Goal: Use online tool/utility: Use online tool/utility

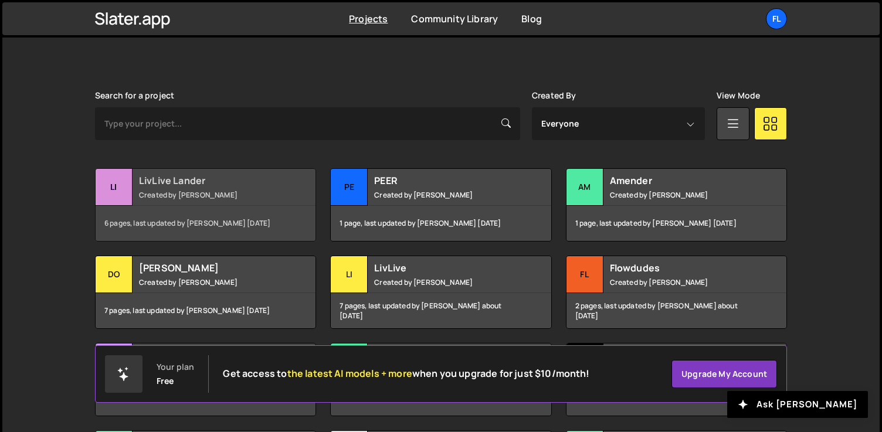
scroll to position [314, 0]
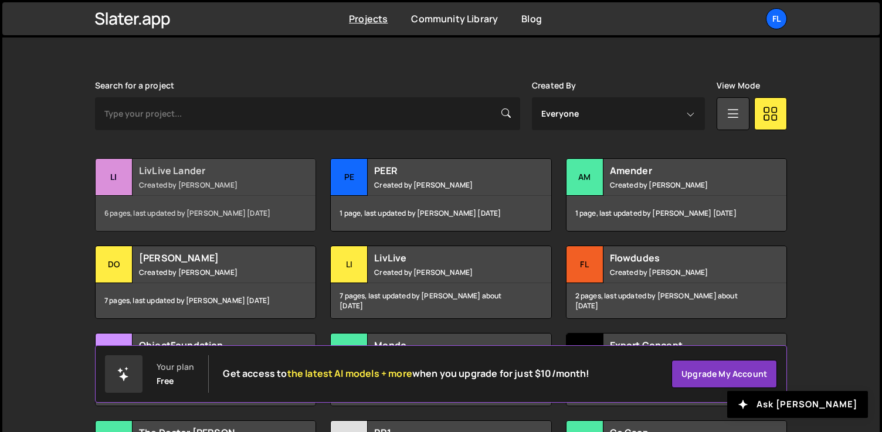
click at [163, 177] on div "LivLive Lander Created by [PERSON_NAME]" at bounding box center [206, 177] width 220 height 36
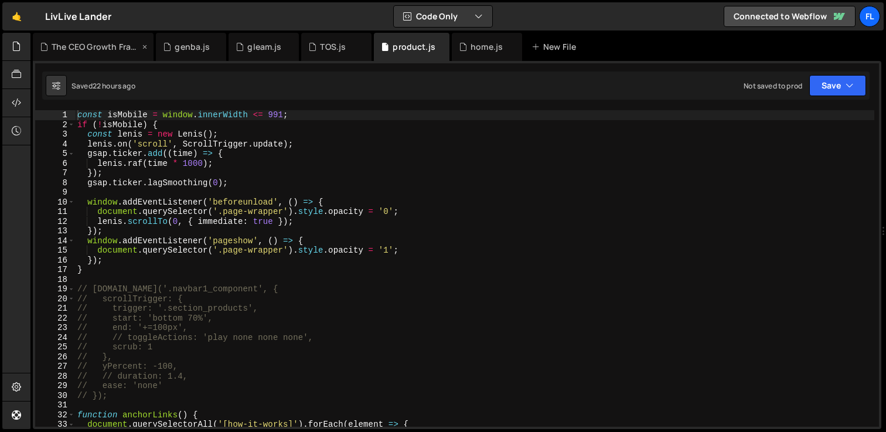
click at [97, 49] on div "The CEO Growth Framework.js" at bounding box center [96, 47] width 88 height 12
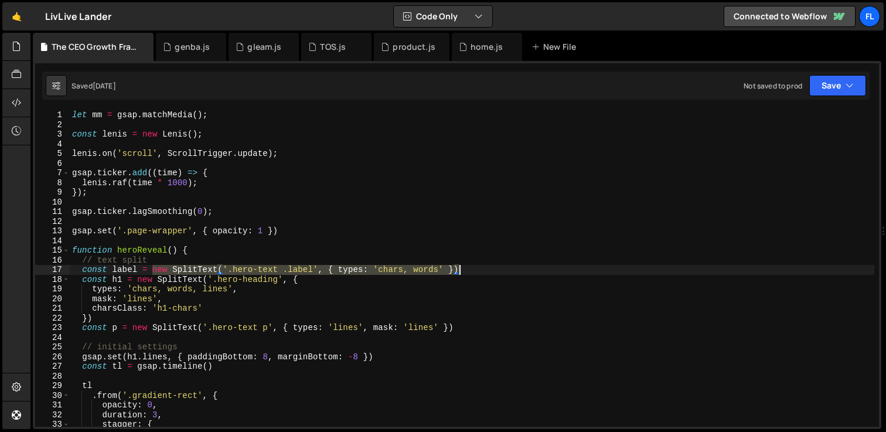
drag, startPoint x: 153, startPoint y: 271, endPoint x: 473, endPoint y: 271, distance: 319.5
click at [473, 271] on div "let mm = gsap . matchMedia ( ) ; const [PERSON_NAME] = new [PERSON_NAME] ( ) ; …" at bounding box center [472, 278] width 805 height 336
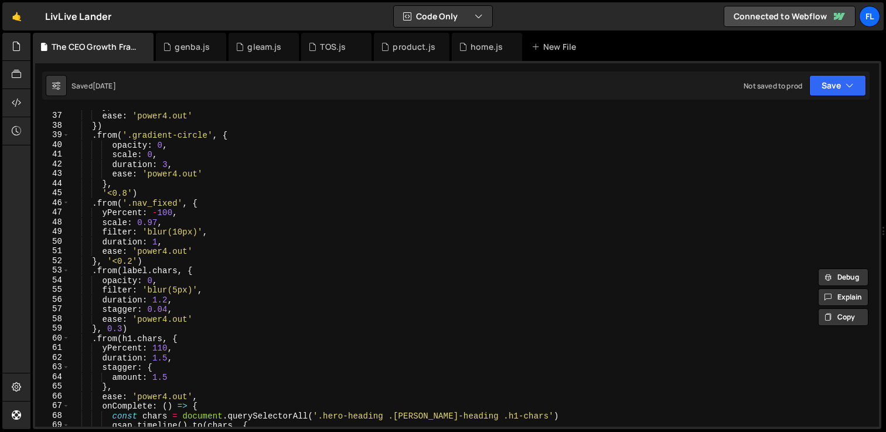
scroll to position [382, 0]
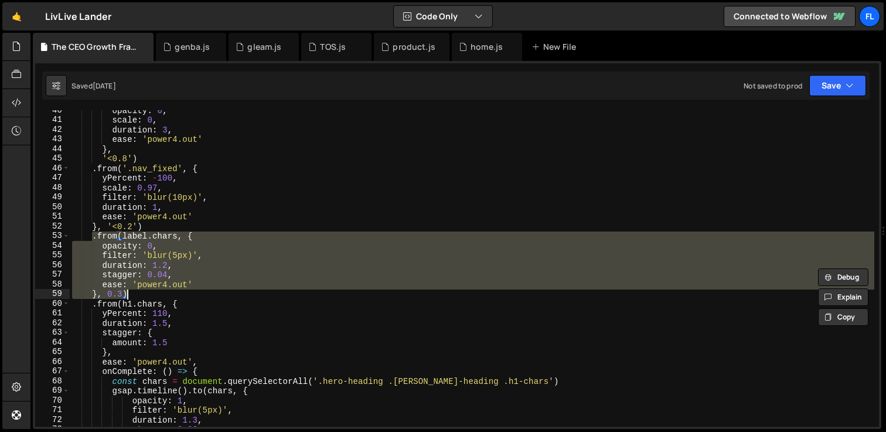
drag, startPoint x: 92, startPoint y: 236, endPoint x: 144, endPoint y: 291, distance: 75.5
click at [144, 291] on div "opacity : 0 , scale : 0 , duration : 3 , ease : 'power4.out' } , '<0.8' ) . fro…" at bounding box center [472, 274] width 805 height 336
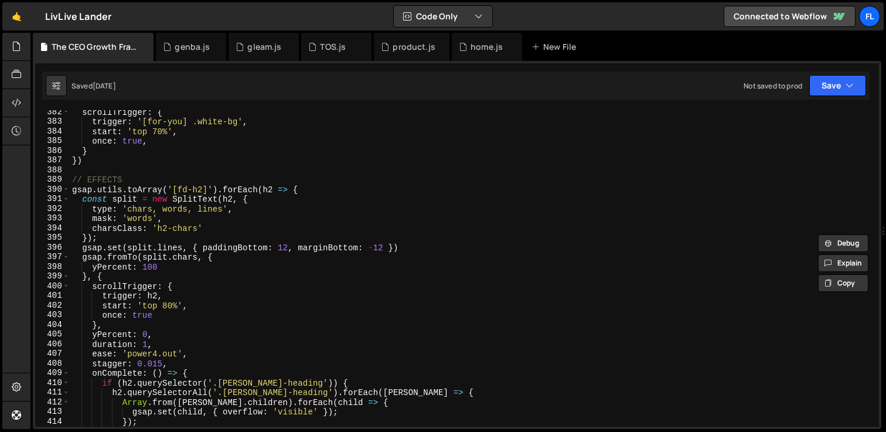
scroll to position [3696, 0]
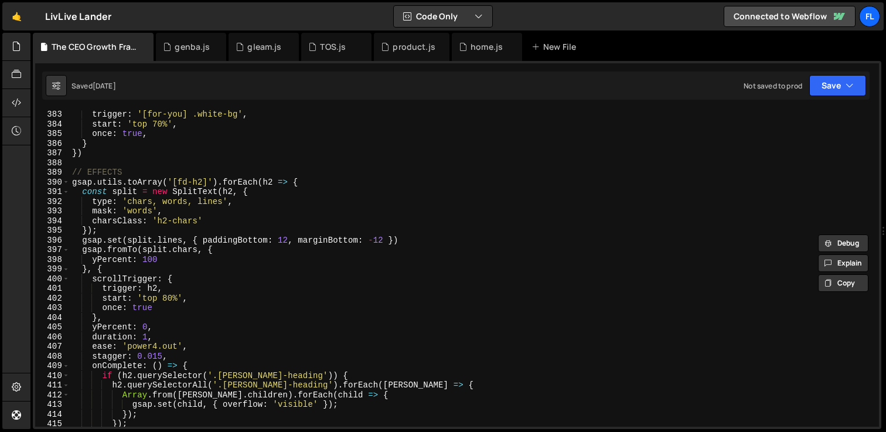
click at [72, 174] on div "trigger : '[for-you] .white-bg' , start : 'top 70%' , once : true , } }) // EFF…" at bounding box center [472, 278] width 805 height 336
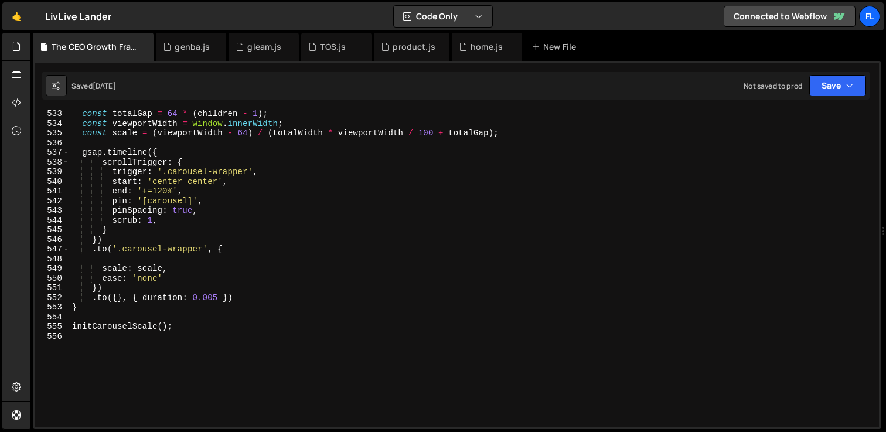
scroll to position [5209, 0]
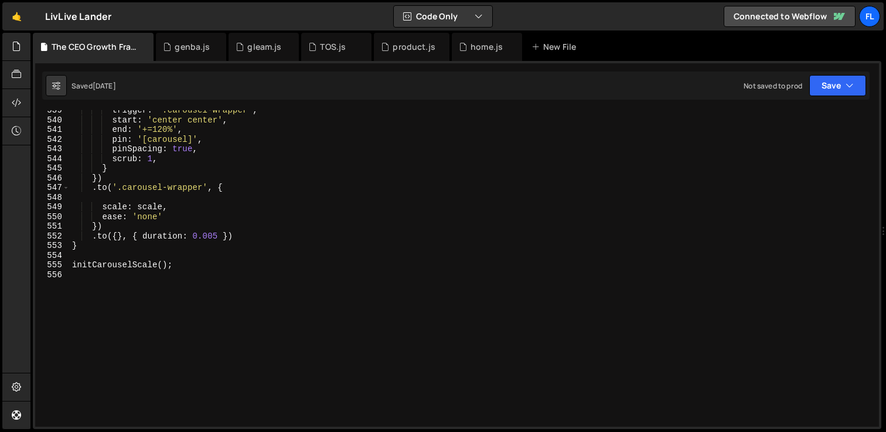
click at [206, 267] on div "trigger : '.carousel-wrapper' , start : 'center center' , end : '+=120%' , pin …" at bounding box center [472, 274] width 805 height 336
type textarea "initCarouselScale();"
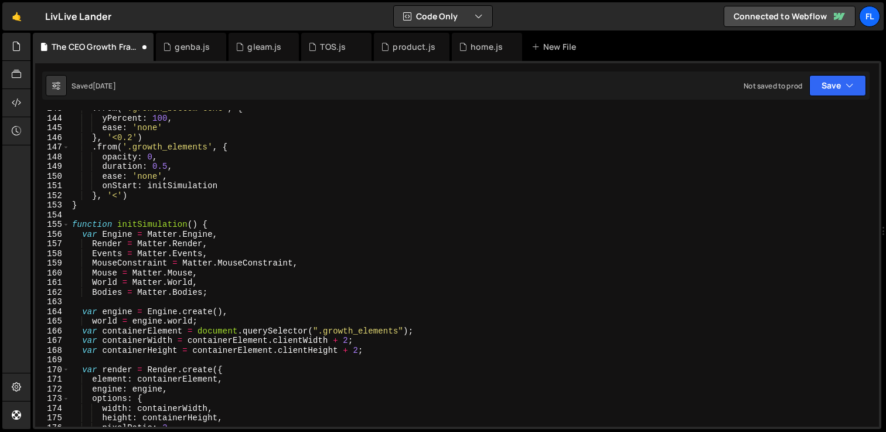
scroll to position [1380, 0]
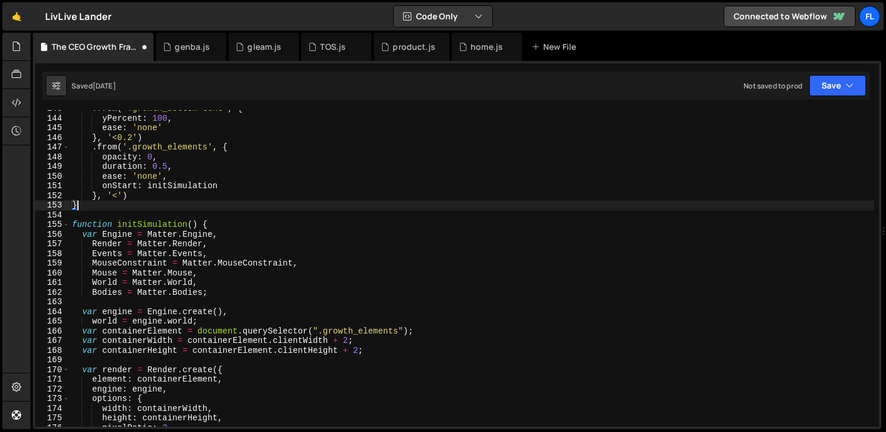
click at [83, 202] on div ". from ( '.growth_bottom-text' , { yPercent : 100 , ease : 'none' } , '<0.2' ) …" at bounding box center [472, 272] width 805 height 336
type textarea "}"
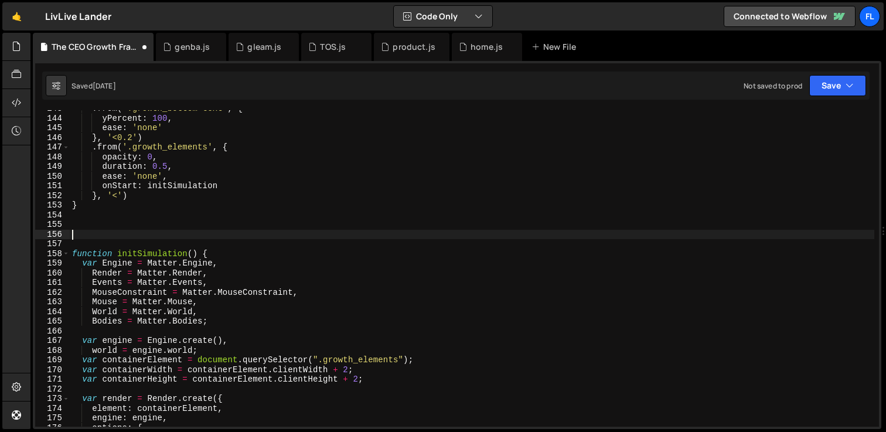
paste textarea "initCarouselScale();"
type textarea "initCarouselScale();"
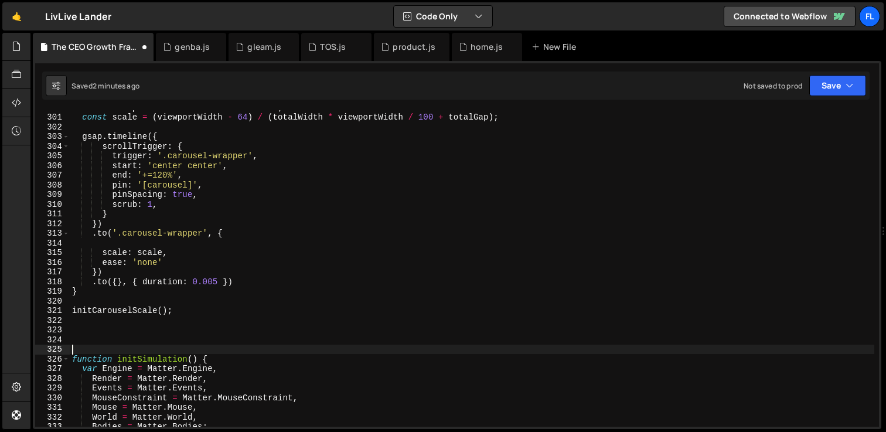
scroll to position [2932, 0]
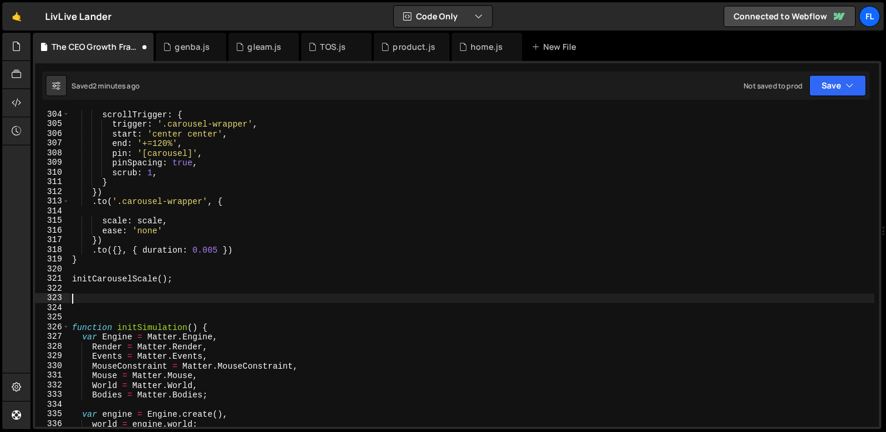
click at [75, 302] on div "scrollTrigger : { trigger : '.carousel-wrapper' , start : 'center center' , end…" at bounding box center [472, 278] width 805 height 336
type textarea "function effects () {"
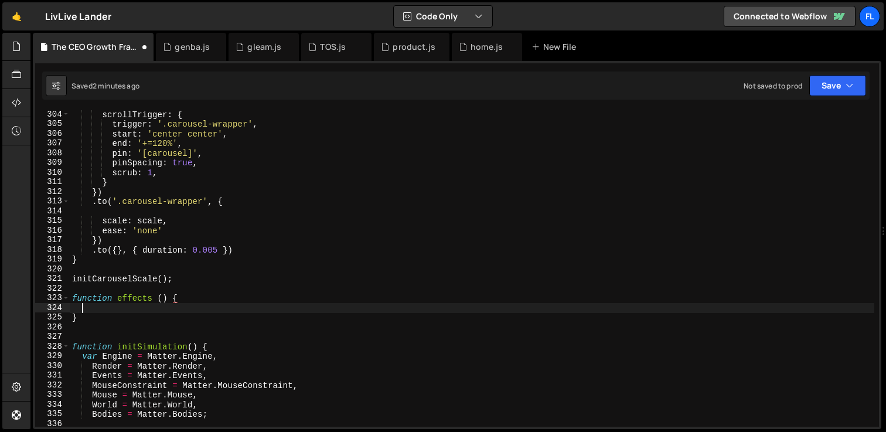
scroll to position [0, 0]
paste textarea "});"
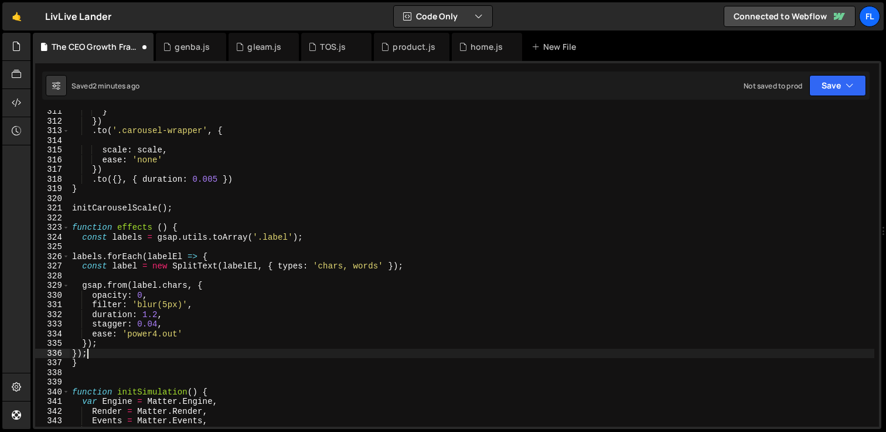
scroll to position [3002, 0]
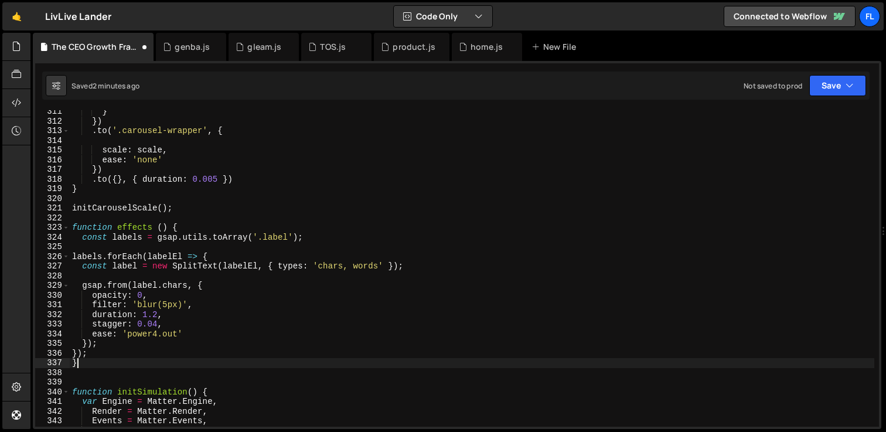
click at [93, 368] on div "} }) . to ( '.carousel-wrapper' , { scale : scale , ease : 'none' }) . to ({ } …" at bounding box center [472, 275] width 805 height 336
type textarea "}"
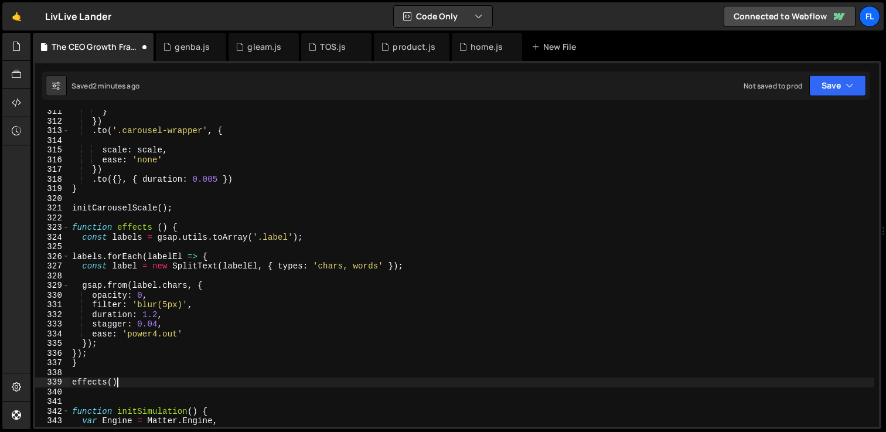
scroll to position [0, 2]
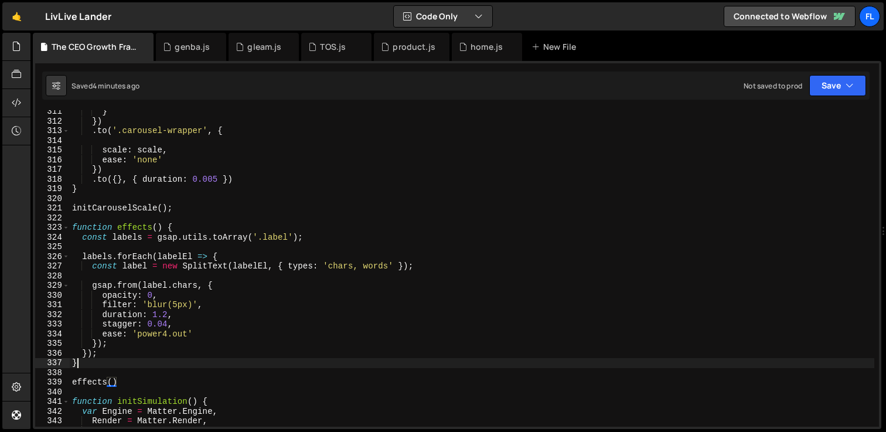
click at [85, 361] on div "} }) . to ( '.carousel-wrapper' , { scale : scale , ease : 'none' }) . to ({ } …" at bounding box center [472, 275] width 805 height 336
click at [105, 354] on div "} }) . to ( '.carousel-wrapper' , { scale : scale , ease : 'none' }) . to ({ } …" at bounding box center [472, 275] width 805 height 336
type textarea "});"
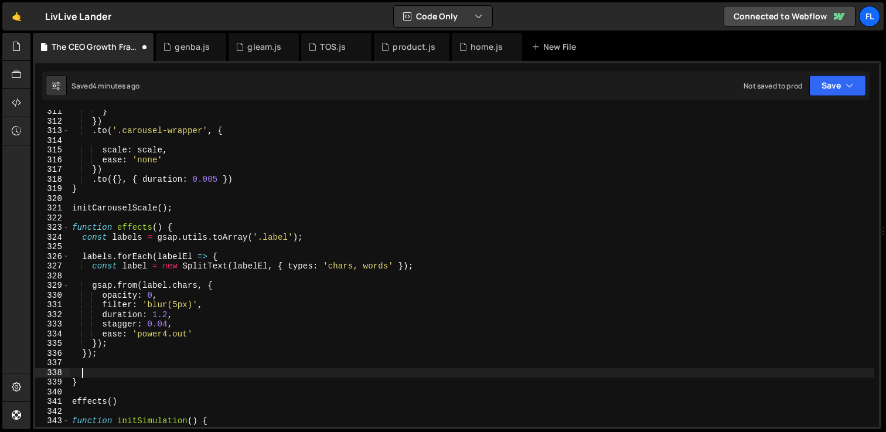
paste textarea "});"
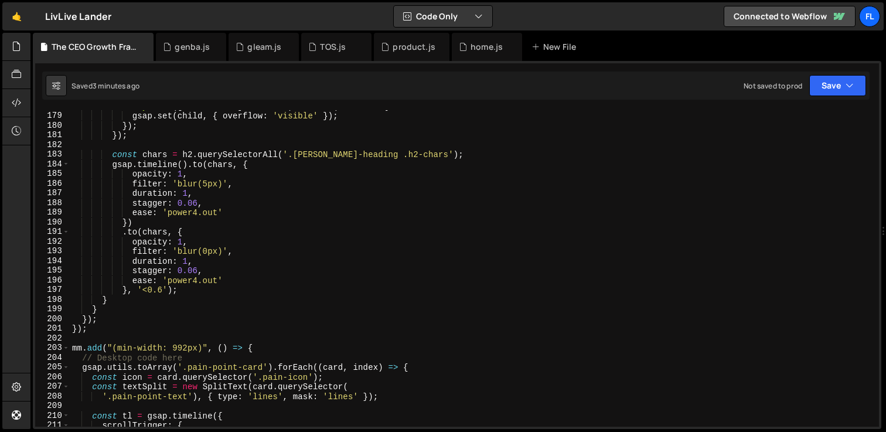
scroll to position [1864, 0]
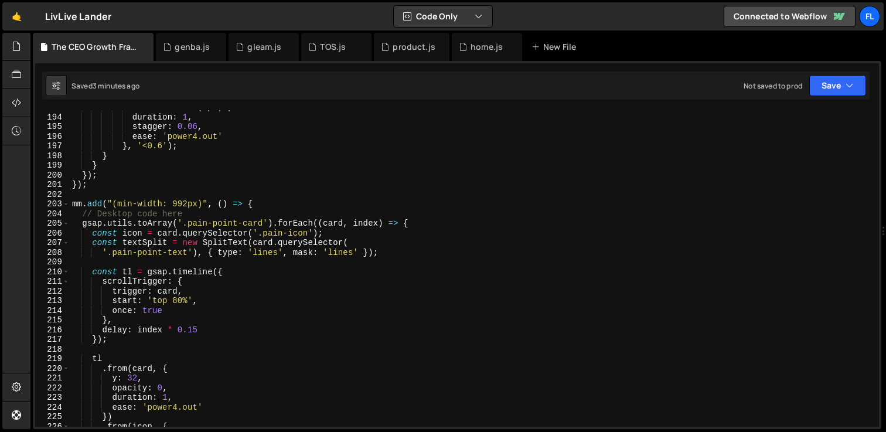
click at [259, 214] on div "filter : 'blur(0px)' , duration : 1 , stagger : 0.06 , ease : 'power4.out' } , …" at bounding box center [472, 271] width 805 height 336
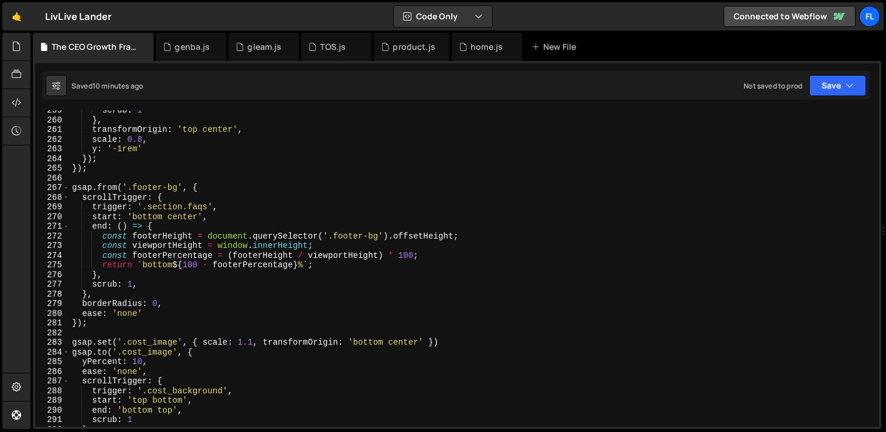
scroll to position [2514, 0]
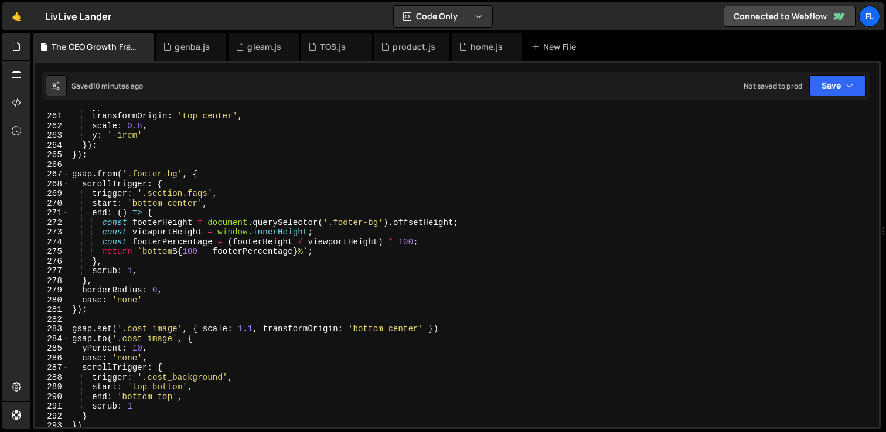
click at [195, 297] on div "} , transformOrigin : 'top center' , scale : 0.8 , y : '-1rem' }) ; }) ; gsap .…" at bounding box center [472, 269] width 805 height 336
type textarea "ease: 'none'"
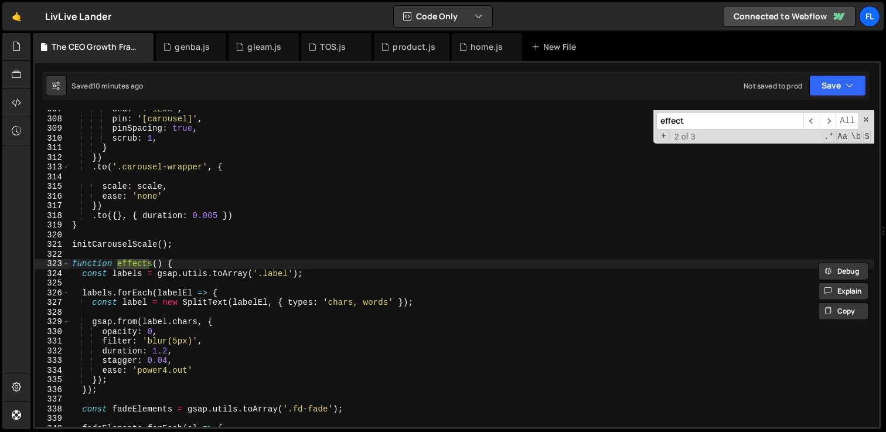
scroll to position [3227, 0]
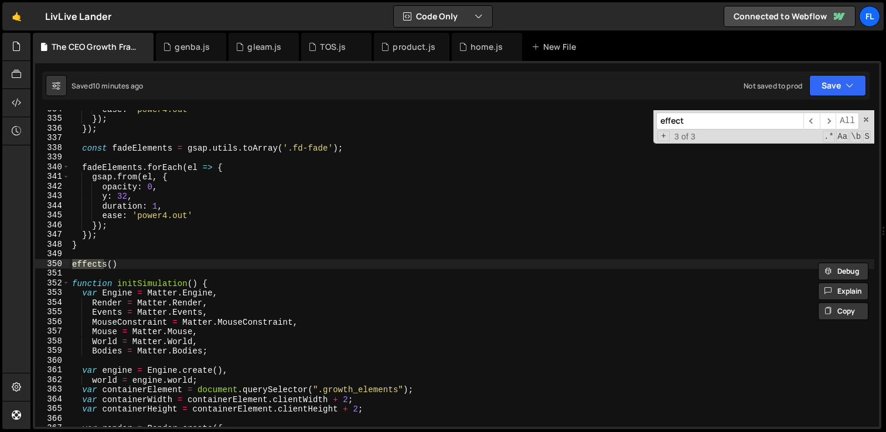
type input "effect"
type textarea "});"
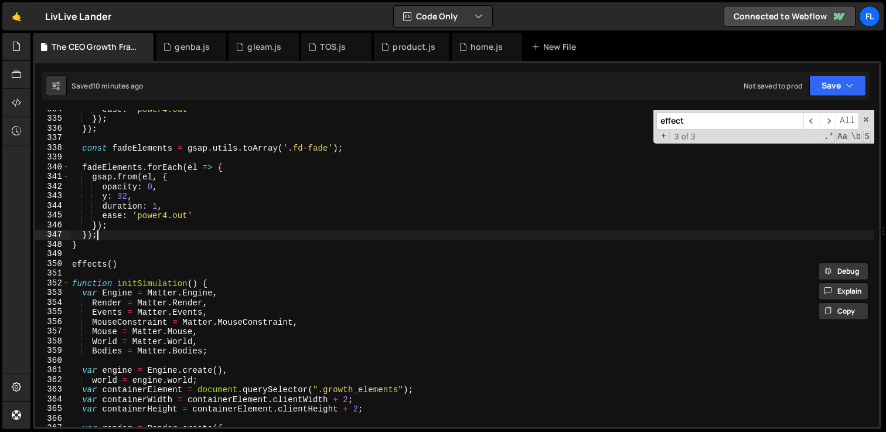
click at [100, 239] on div "ease : 'power4.out' }) ; }) ; const fadeElements = gsap . utils . toArray ( '.f…" at bounding box center [472, 272] width 805 height 336
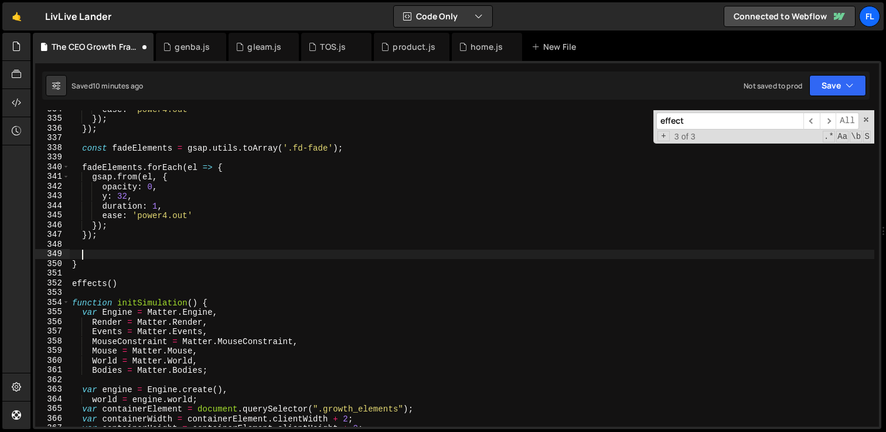
paste textarea "});"
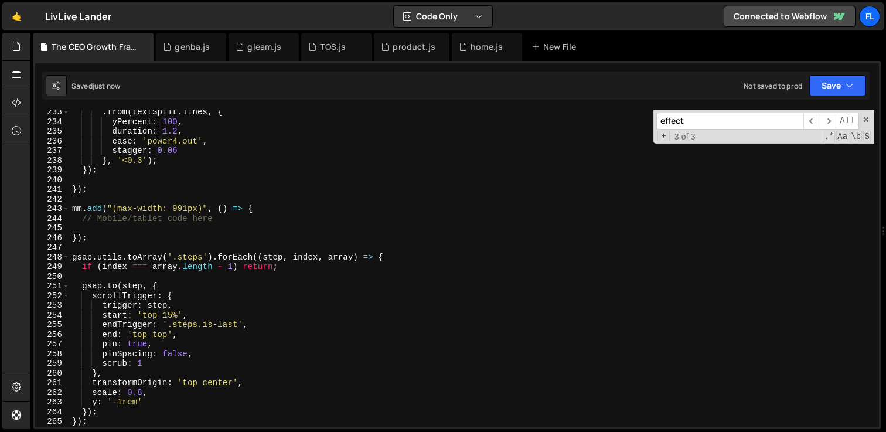
scroll to position [2246, 0]
click at [730, 124] on input "effect" at bounding box center [730, 121] width 147 height 17
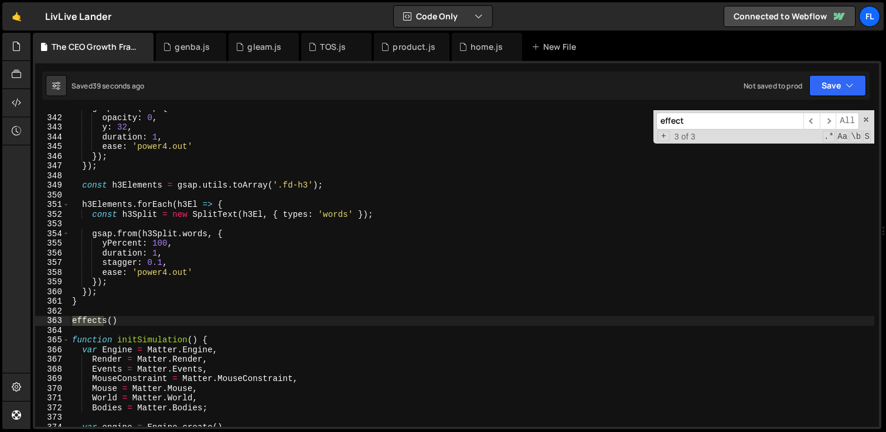
scroll to position [3277, 0]
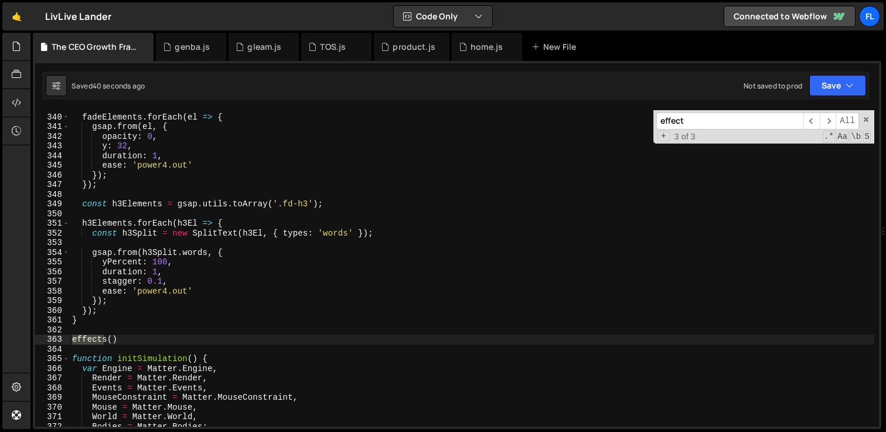
click at [197, 233] on div "fadeElements . forEach ( el => { gsap . from ( el , { opacity : 0 , y : 32 , du…" at bounding box center [472, 271] width 805 height 336
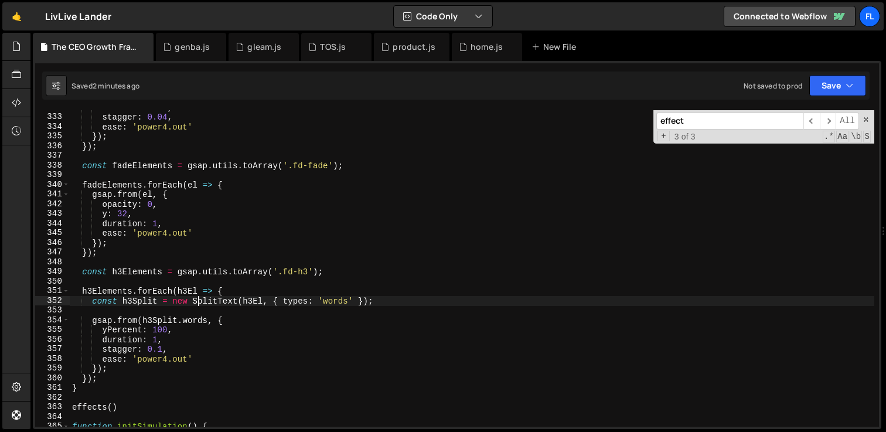
scroll to position [3181, 0]
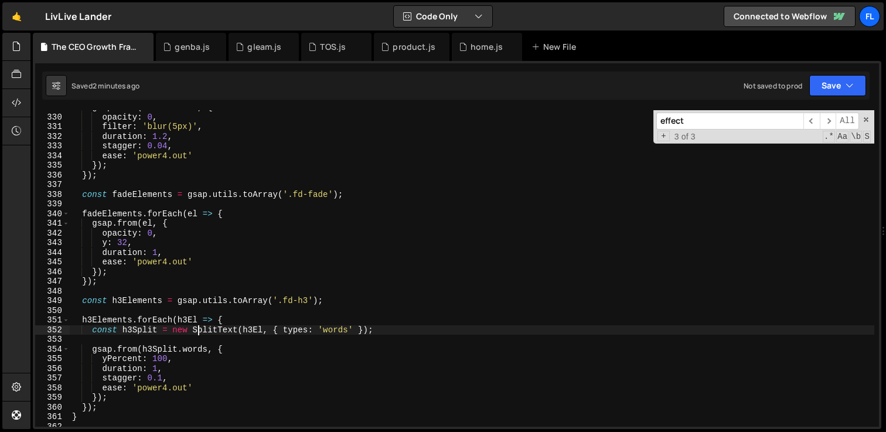
click at [361, 196] on div "gsap . from ( label . chars , { opacity : 0 , filter : 'blur(5px)' , duration :…" at bounding box center [472, 271] width 805 height 336
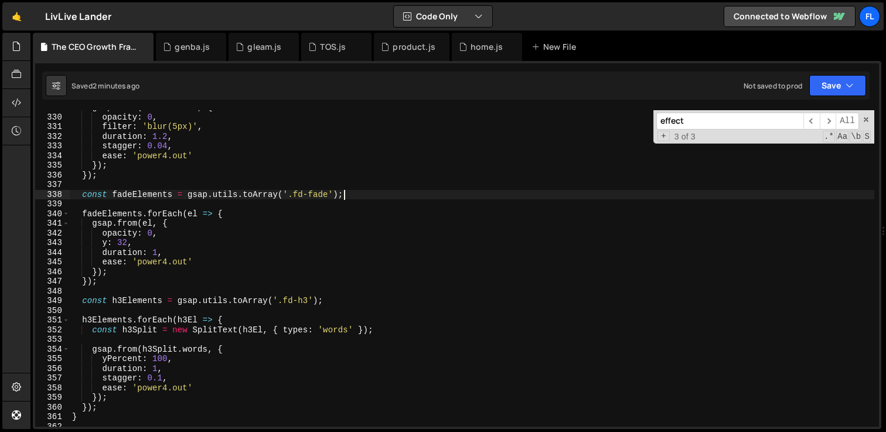
click at [295, 193] on div "gsap . from ( label . chars , { opacity : 0 , filter : 'blur(5px)' , duration :…" at bounding box center [472, 271] width 805 height 336
click at [328, 193] on div "gsap . from ( label . chars , { opacity : 0 , filter : 'blur(5px)' , duration :…" at bounding box center [472, 271] width 805 height 336
click at [284, 301] on div "gsap . from ( label . chars , { opacity : 0 , filter : 'blur(5px)' , duration :…" at bounding box center [472, 271] width 805 height 336
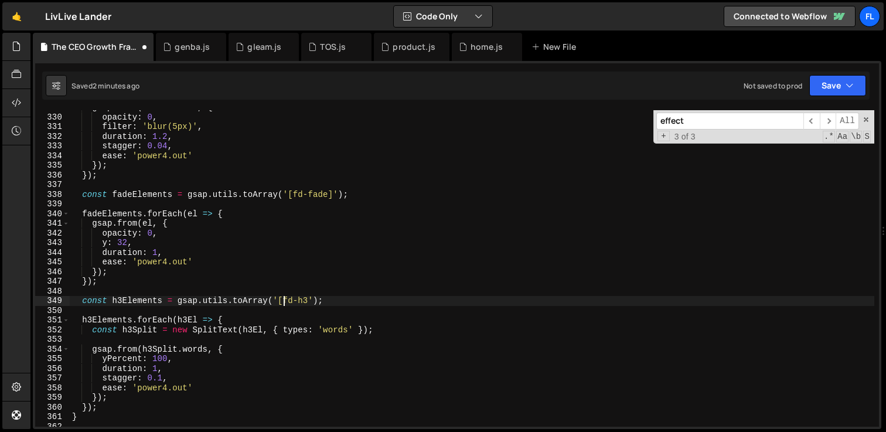
scroll to position [0, 15]
click at [307, 301] on div "gsap . from ( label . chars , { opacity : 0 , filter : 'blur(5px)' , duration :…" at bounding box center [472, 271] width 805 height 336
click at [363, 195] on div "gsap . from ( label . chars , { opacity : 0 , filter : 'blur(5px)' , duration :…" at bounding box center [472, 271] width 805 height 336
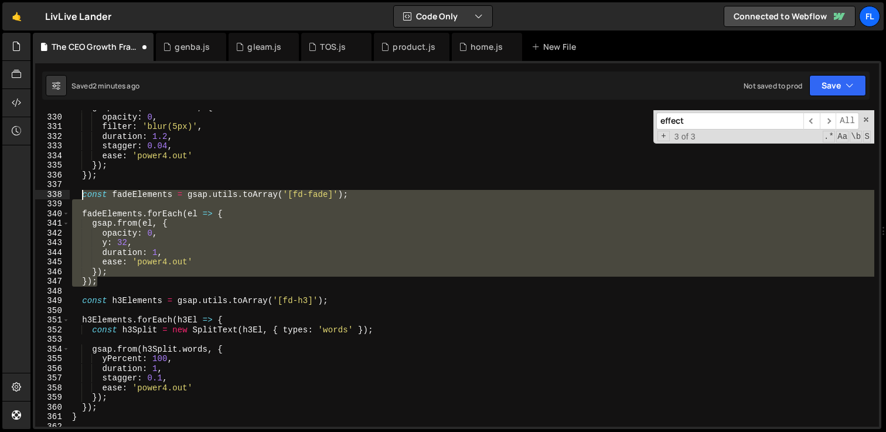
drag, startPoint x: 105, startPoint y: 280, endPoint x: 81, endPoint y: 196, distance: 86.5
click at [81, 196] on div "gsap . from ( label . chars , { opacity : 0 , filter : 'blur(5px)' , duration :…" at bounding box center [472, 271] width 805 height 336
paste textarea "});"
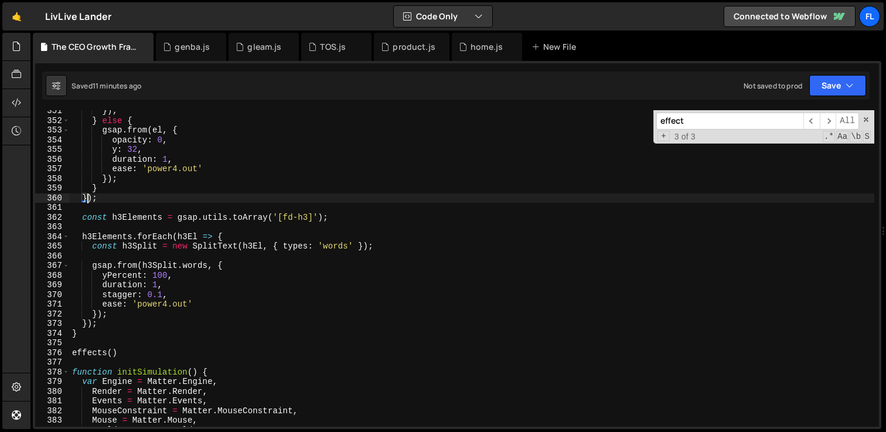
scroll to position [3399, 0]
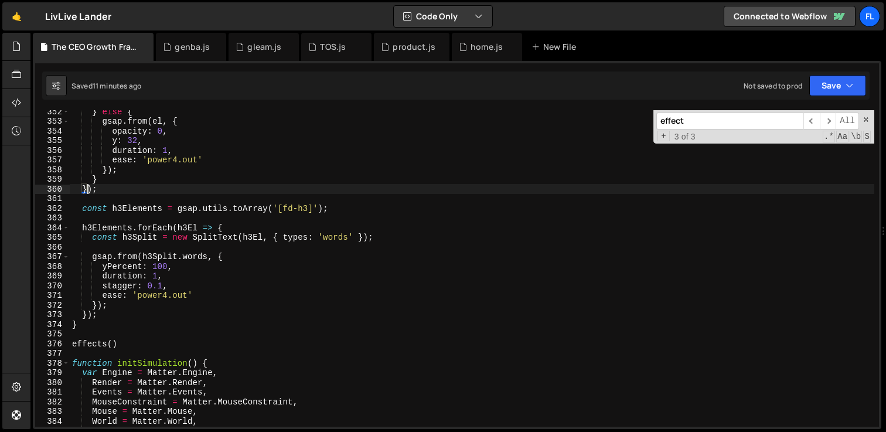
click at [169, 286] on div "} else { gsap . from ( el , { opacity : 0 , y : 32 , duration : 1 , ease : 'pow…" at bounding box center [472, 275] width 805 height 336
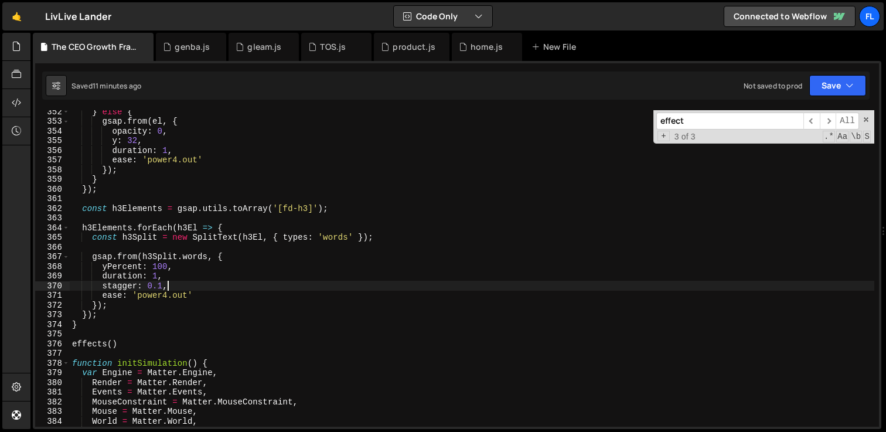
click at [160, 287] on div "} else { gsap . from ( el , { opacity : 0 , y : 32 , duration : 1 , ease : 'pow…" at bounding box center [472, 275] width 805 height 336
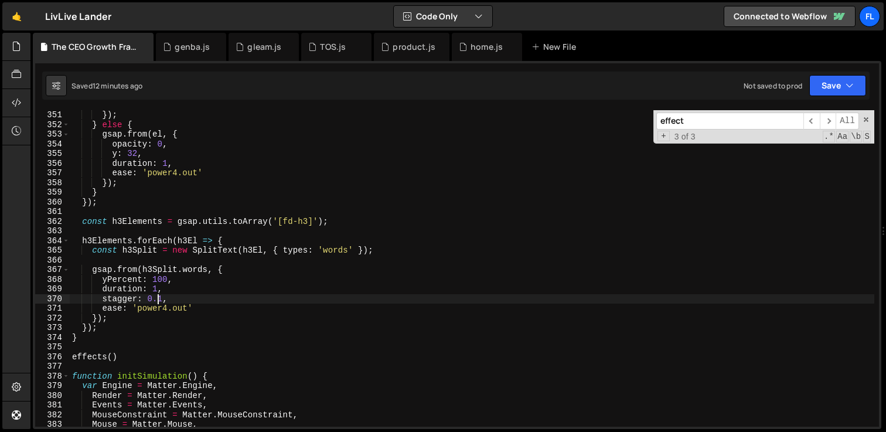
scroll to position [3394, 0]
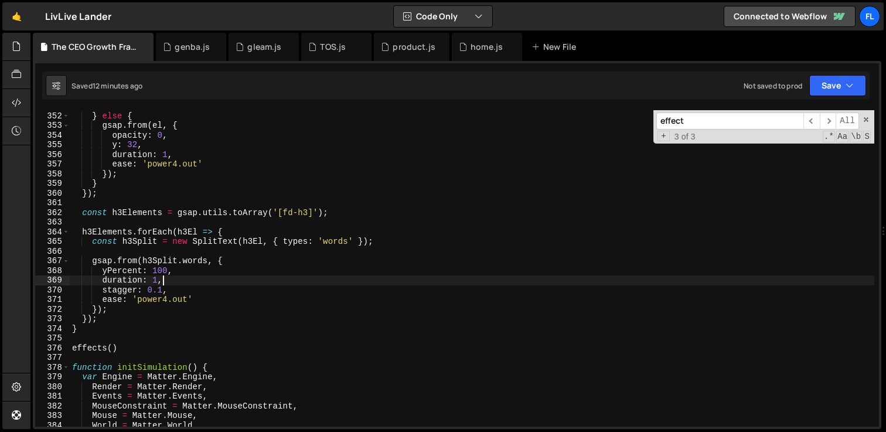
click at [179, 283] on div "}) ; } else { gsap . from ( el , { opacity : 0 , y : 32 , duration : 1 , ease :…" at bounding box center [472, 269] width 805 height 336
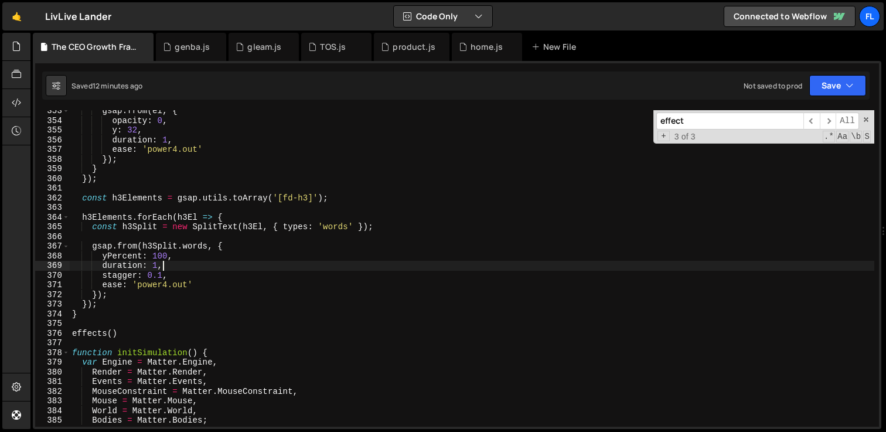
scroll to position [3427, 0]
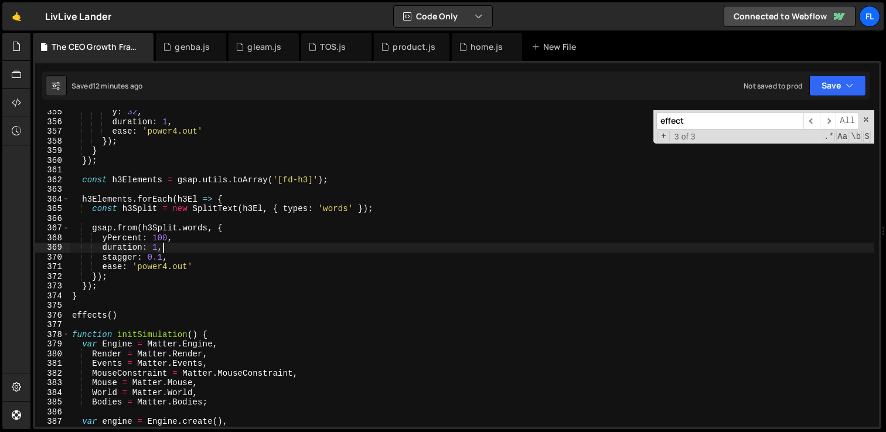
click at [77, 293] on div "y : 32 , duration : 1 , ease : 'power4.out' }) ; } }) ; const h3Elements = gsap…" at bounding box center [472, 275] width 805 height 336
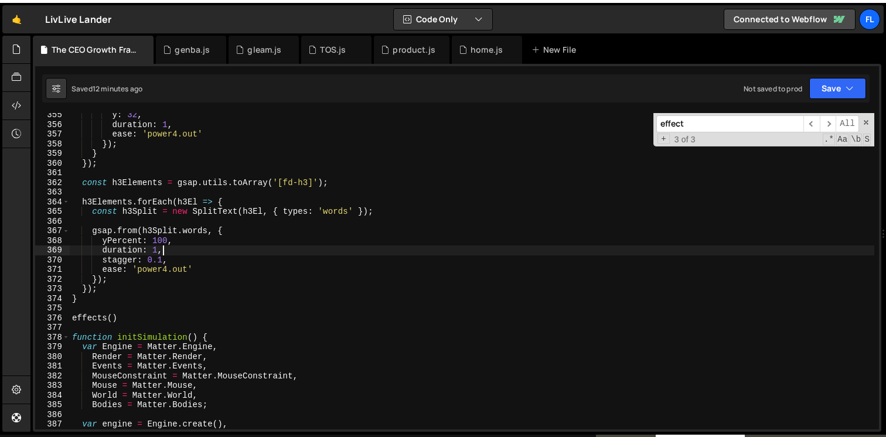
scroll to position [0, 0]
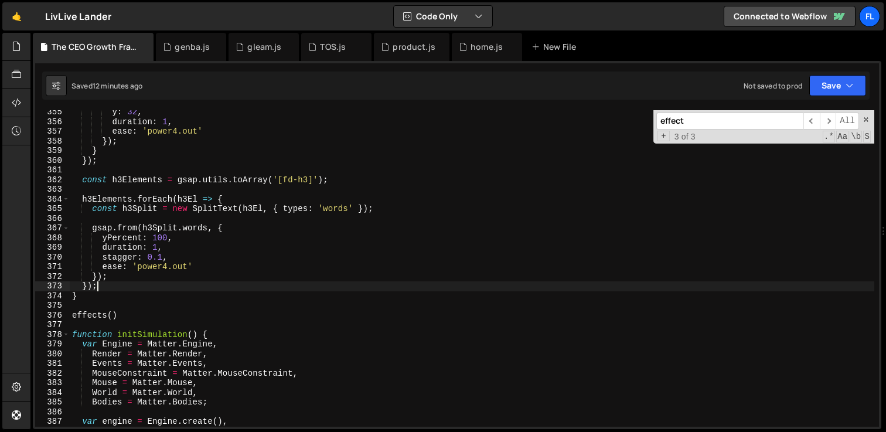
click at [108, 286] on div "y : 32 , duration : 1 , ease : 'power4.out' }) ; } }) ; const h3Elements = gsap…" at bounding box center [472, 275] width 805 height 336
type textarea "});"
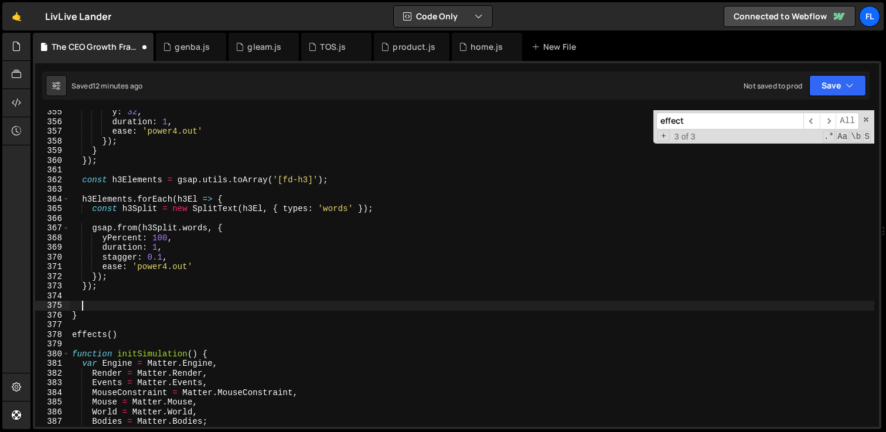
paste textarea "});"
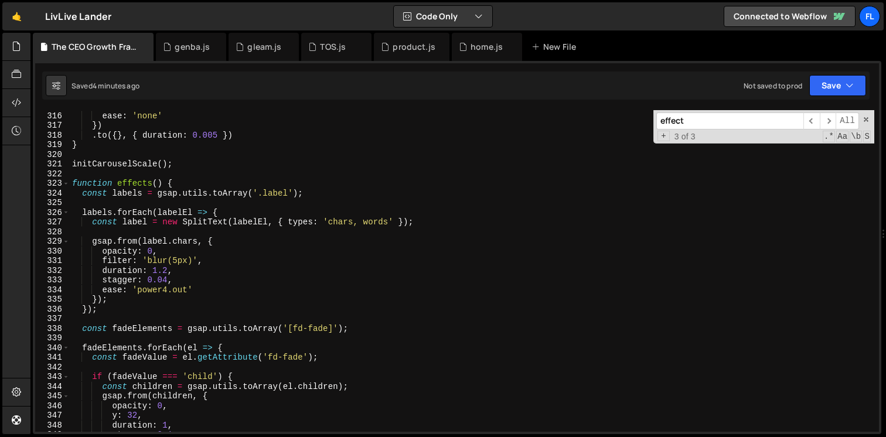
scroll to position [3037, 0]
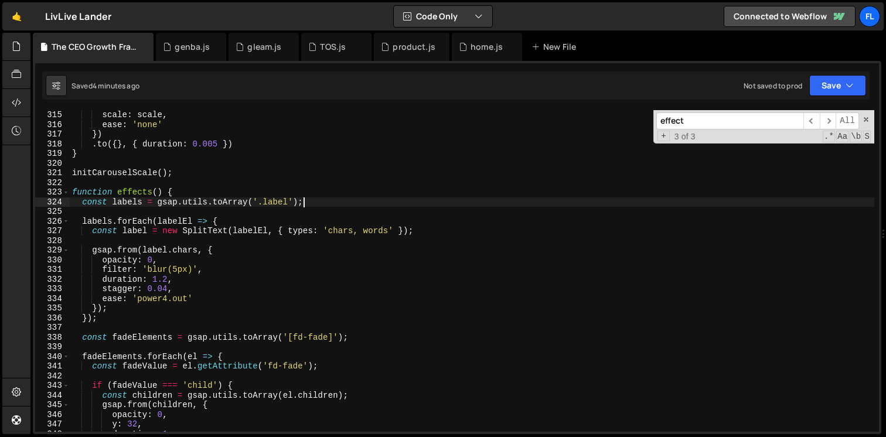
click at [320, 198] on div "scale : scale , ease : 'none' }) . to ({ } , { duration : 0.005 }) } initCarous…" at bounding box center [472, 280] width 805 height 341
click at [869, 119] on span at bounding box center [866, 119] width 8 height 8
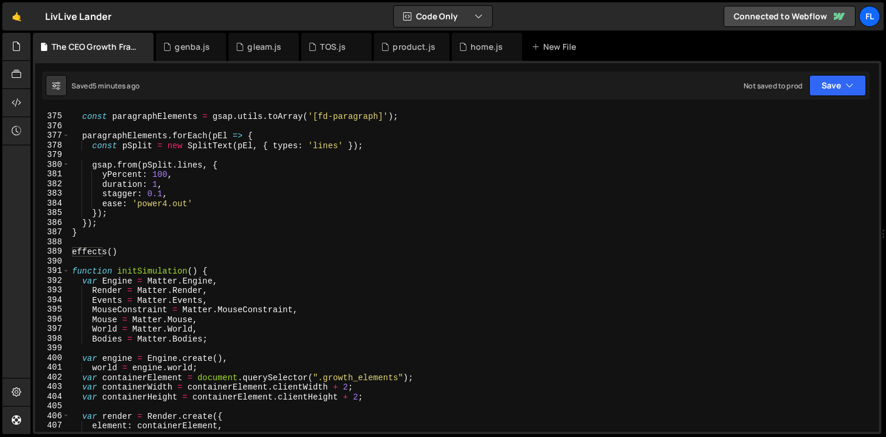
scroll to position [3618, 0]
click at [145, 253] on div "const paragraphElements = gsap . utils . toArray ( '[fd-paragraph]' ) ; paragra…" at bounding box center [472, 280] width 805 height 341
type textarea "effects()"
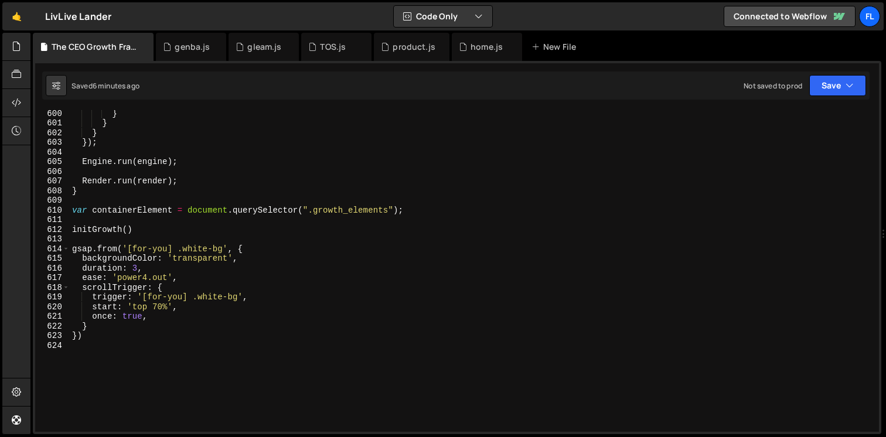
scroll to position [5803, 0]
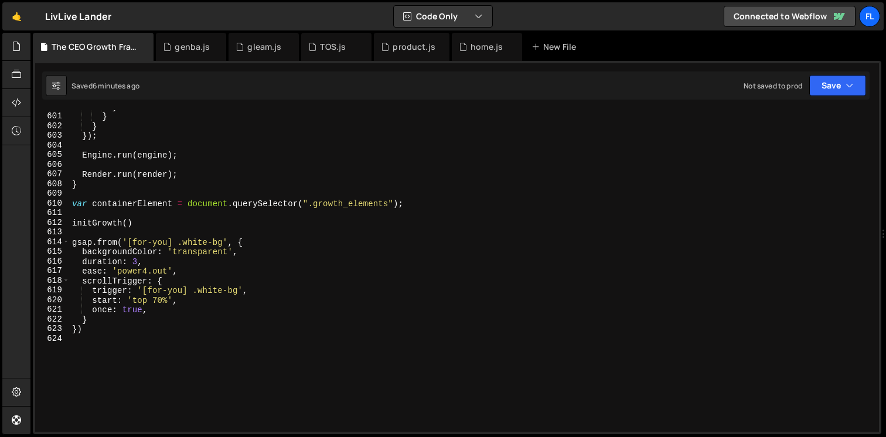
click at [147, 346] on div "} } } }) ; Engine . run ( engine ) ; Render . run ( render ) ; } var containerE…" at bounding box center [472, 272] width 805 height 341
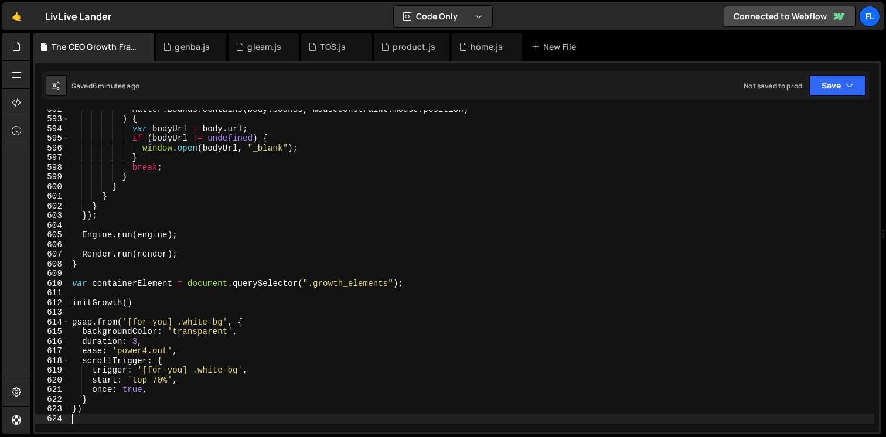
scroll to position [5713, 0]
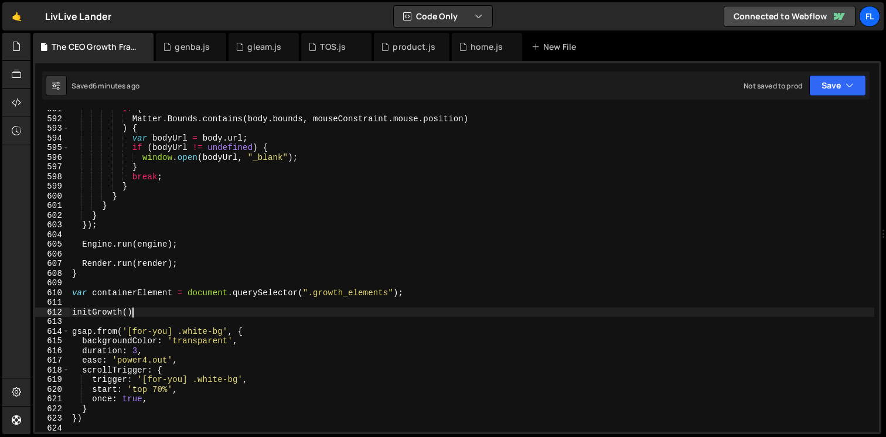
click at [157, 312] on div "if ( Matter . Bounds . contains ( body . bounds , mouseConstraint . mouse . pos…" at bounding box center [472, 274] width 805 height 341
type textarea "initGrowth()"
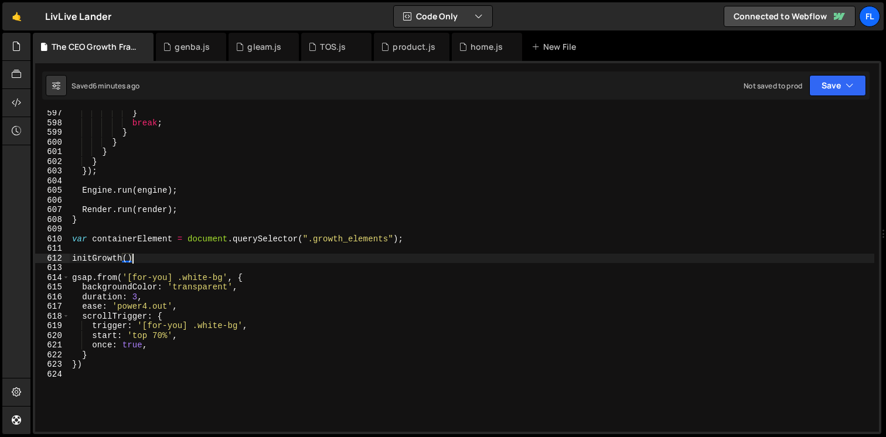
scroll to position [5771, 0]
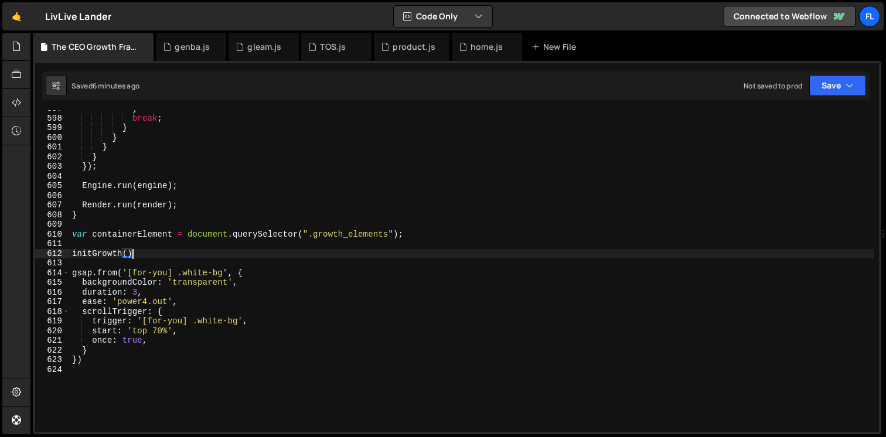
click at [134, 366] on div "} break ; } } } } }) ; Engine . run ( engine ) ; Render . run ( render ) ; } va…" at bounding box center [472, 274] width 805 height 341
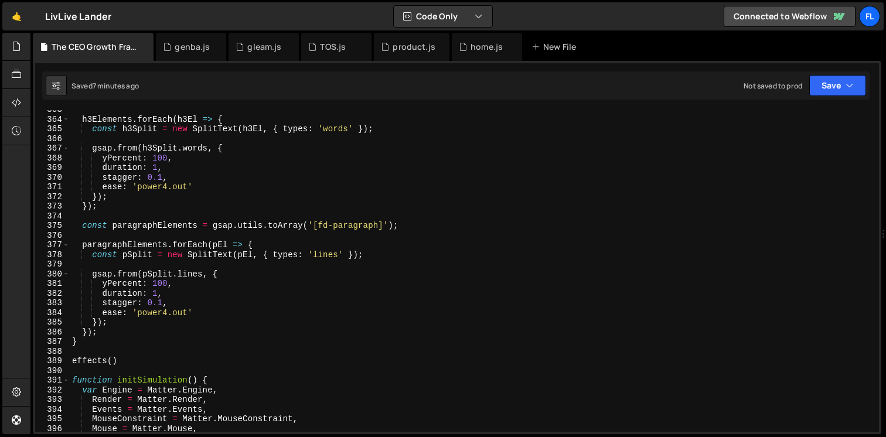
scroll to position [3489, 0]
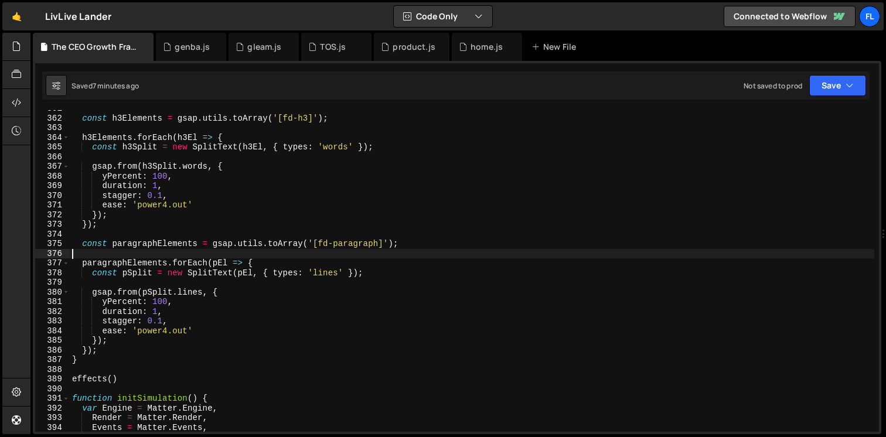
click at [277, 257] on div "const h3Elements = gsap . utils . toArray ( '[fd-h3]' ) ; h3Elements . forEach …" at bounding box center [472, 274] width 805 height 341
click at [265, 264] on div "const h3Elements = gsap . utils . toArray ( '[fd-h3]' ) ; h3Elements . forEach …" at bounding box center [472, 274] width 805 height 341
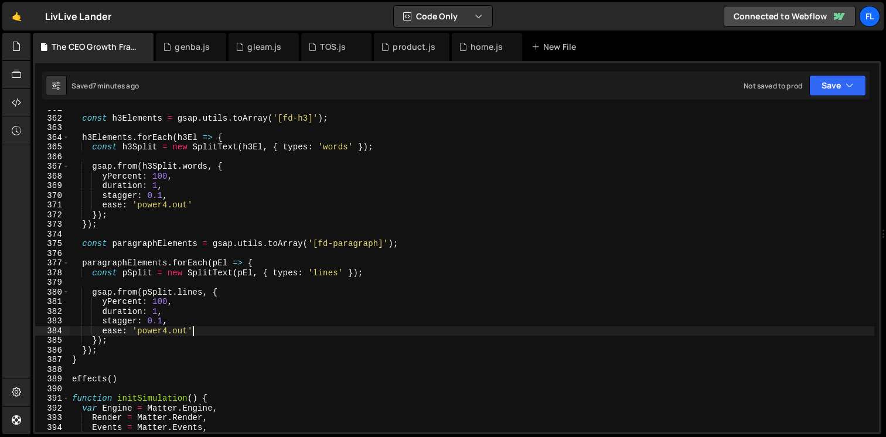
click at [199, 329] on div "const h3Elements = gsap . utils . toArray ( '[fd-h3]' ) ; h3Elements . forEach …" at bounding box center [472, 274] width 805 height 341
type textarea "ease: 'power4.out'"
click at [86, 368] on div "const h3Elements = gsap . utils . toArray ( '[fd-h3]' ) ; h3Elements . forEach …" at bounding box center [472, 274] width 805 height 341
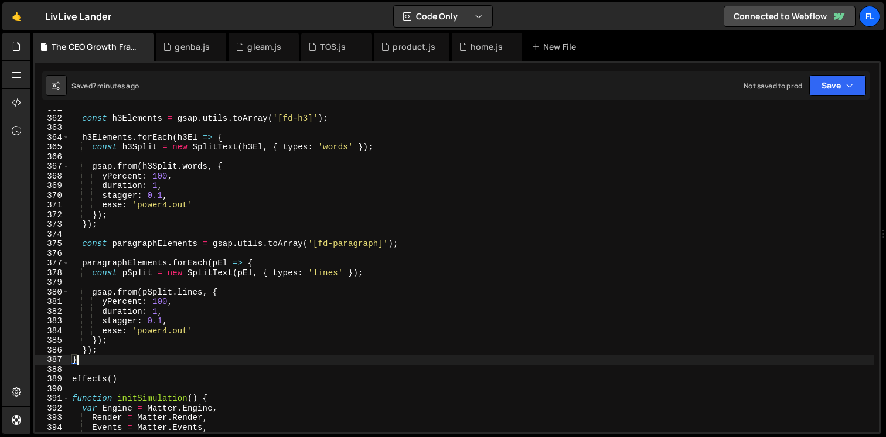
click at [100, 362] on div "const h3Elements = gsap . utils . toArray ( '[fd-h3]' ) ; h3Elements . forEach …" at bounding box center [472, 274] width 805 height 341
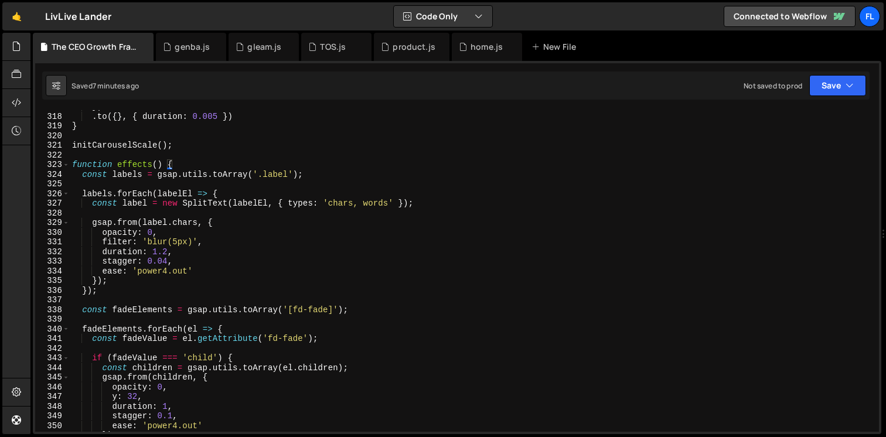
scroll to position [3064, 0]
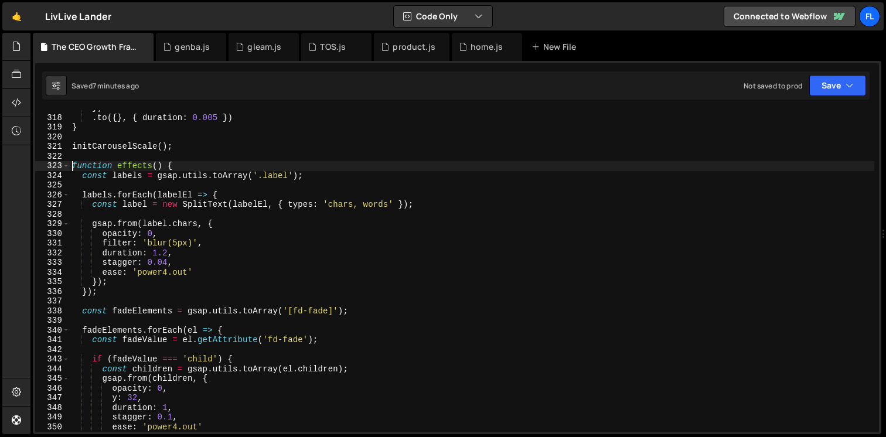
click at [73, 167] on div "}) . to ({ } , { duration : 0.005 }) } initCarouselScale ( ) ; function effects…" at bounding box center [472, 273] width 805 height 341
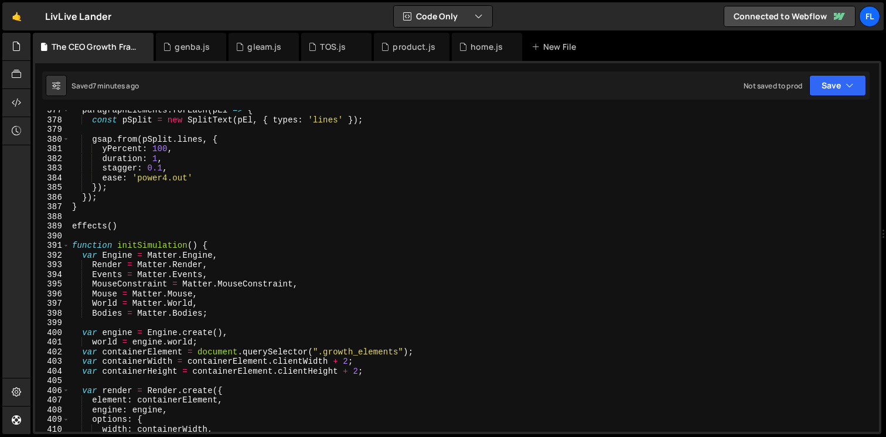
scroll to position [3667, 0]
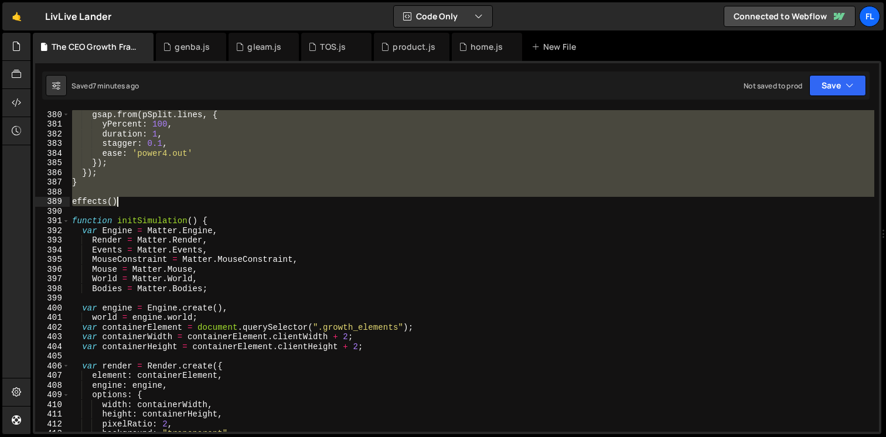
click at [130, 204] on div "gsap . from ( pSplit . lines , { yPercent : 100 , duration : 1 , stagger : 0.1 …" at bounding box center [472, 280] width 805 height 341
paste textarea
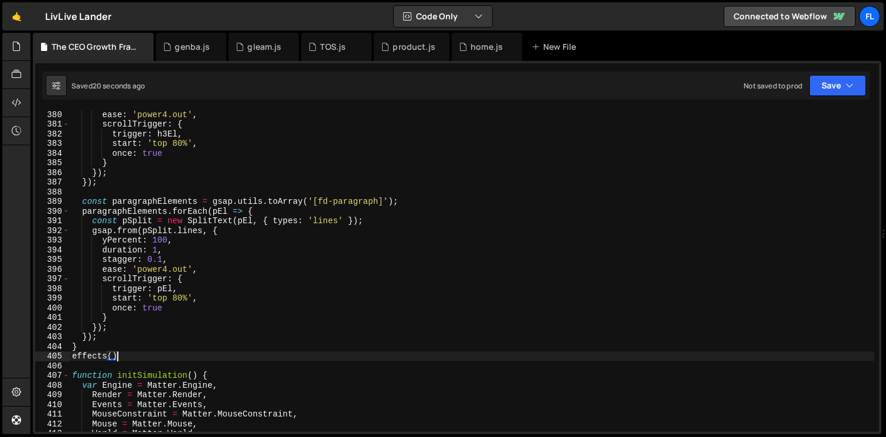
click at [345, 217] on div "ease : 'power4.out' , scrollTrigger : { trigger : h3El , start : 'top 80%' , on…" at bounding box center [472, 280] width 805 height 341
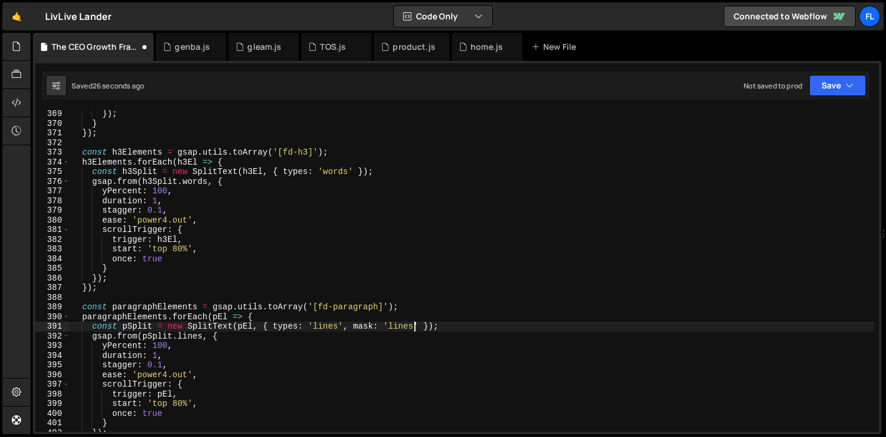
scroll to position [3540, 0]
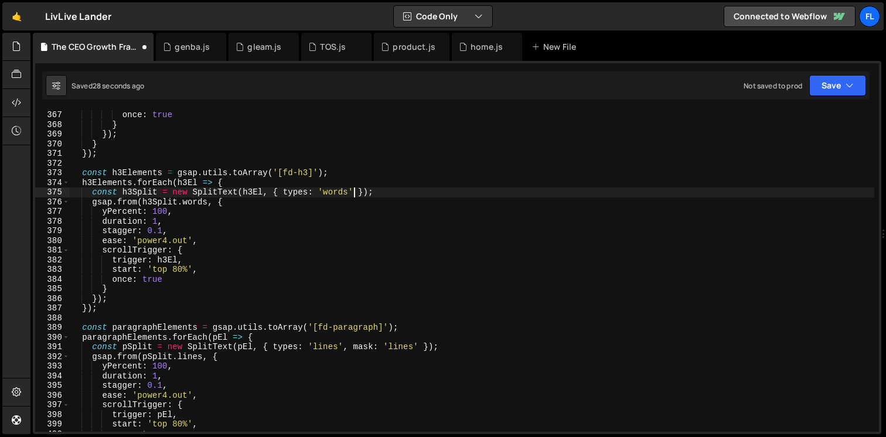
click at [355, 189] on div "once : true } }) ; } }) ; const h3Elements = gsap . utils . toArray ( '[fd-h3]'…" at bounding box center [472, 280] width 805 height 341
click at [297, 181] on div "once : true } }) ; } }) ; const h3Elements = gsap . utils . toArray ( '[fd-h3]'…" at bounding box center [472, 280] width 805 height 341
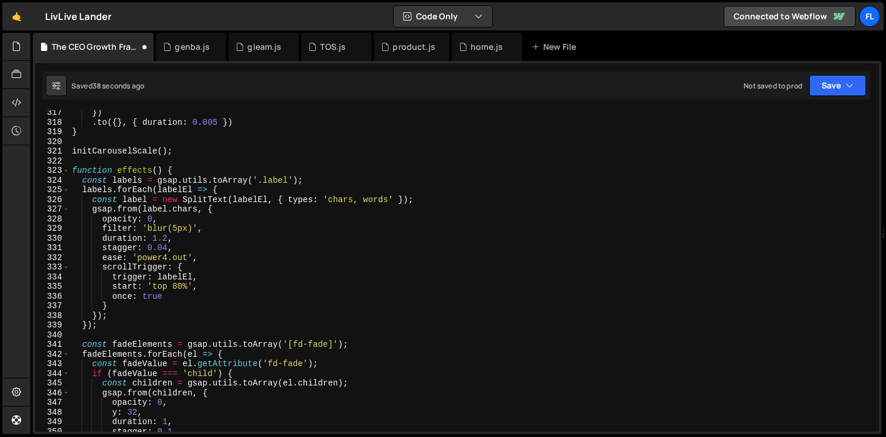
scroll to position [3044, 0]
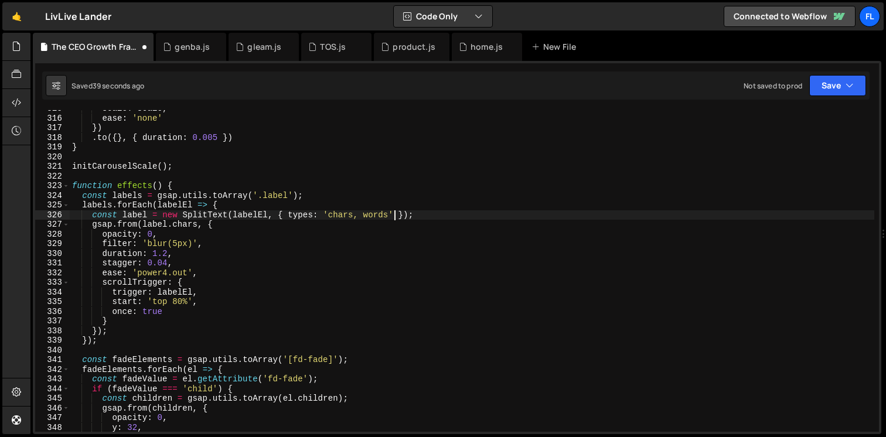
click at [393, 211] on div "scale : scale , ease : 'none' }) . to ({ } , { duration : 0.005 }) } initCarous…" at bounding box center [472, 274] width 805 height 341
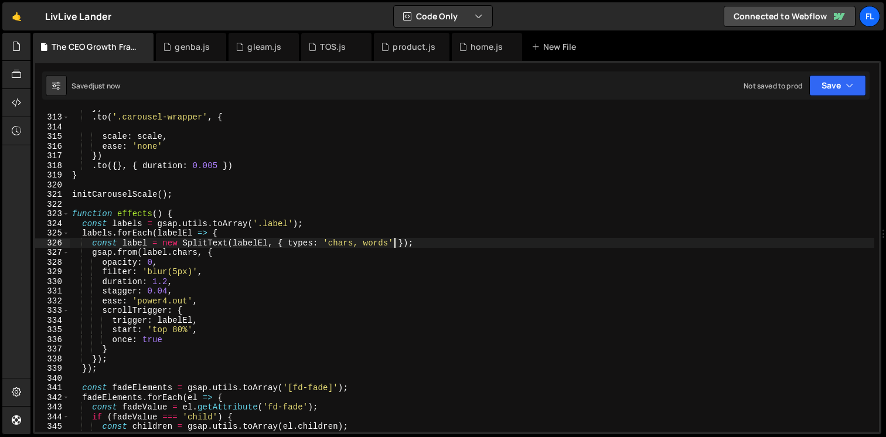
type textarea "const label = new SplitText(labelEl, { types: 'chars, words' });"
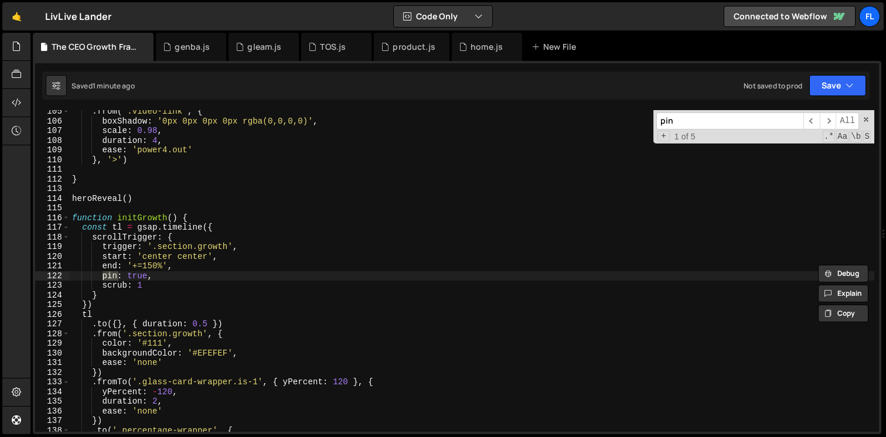
scroll to position [1010, 0]
type input "pin"
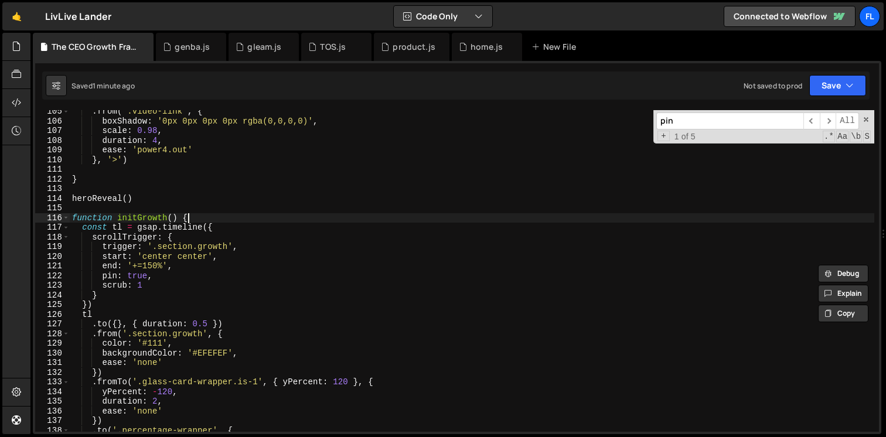
click at [208, 220] on div ". from ( '.video-link' , { boxShadow : '0px 0px 0px 0px rgba(0,0,0,0)' , scale …" at bounding box center [472, 277] width 805 height 341
click at [72, 216] on div ". from ( '.video-link' , { boxShadow : '0px 0px 0px 0px rgba(0,0,0,0)' , scale …" at bounding box center [472, 277] width 805 height 341
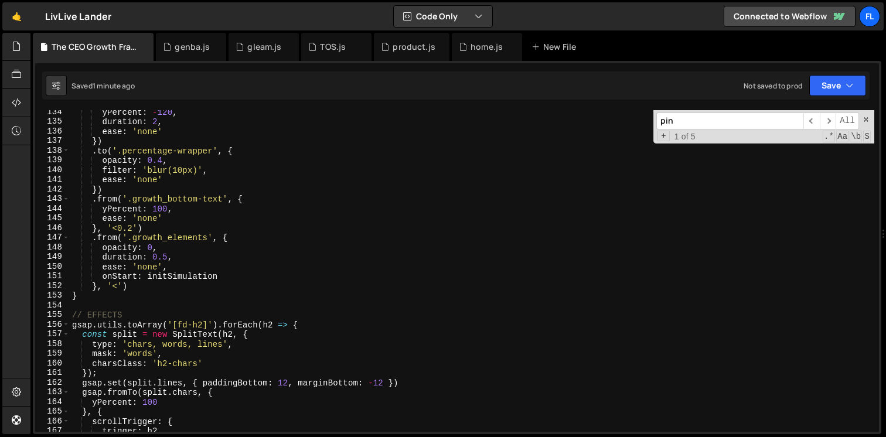
scroll to position [1305, 0]
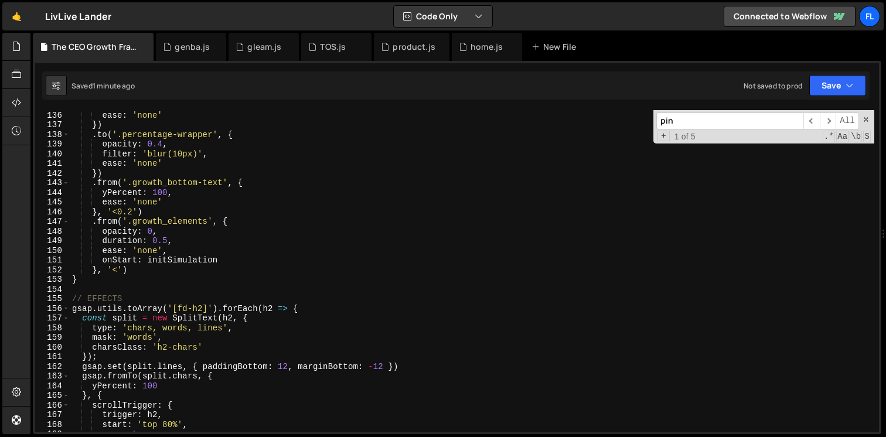
click at [98, 274] on div "duration : 2 , ease : 'none' }) . to ( '.percentage-wrapper' , { opacity : 0.4 …" at bounding box center [472, 271] width 805 height 341
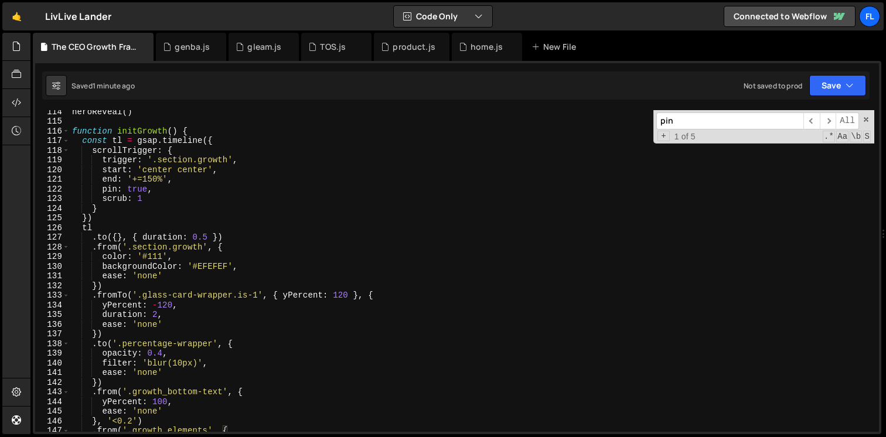
scroll to position [1040, 0]
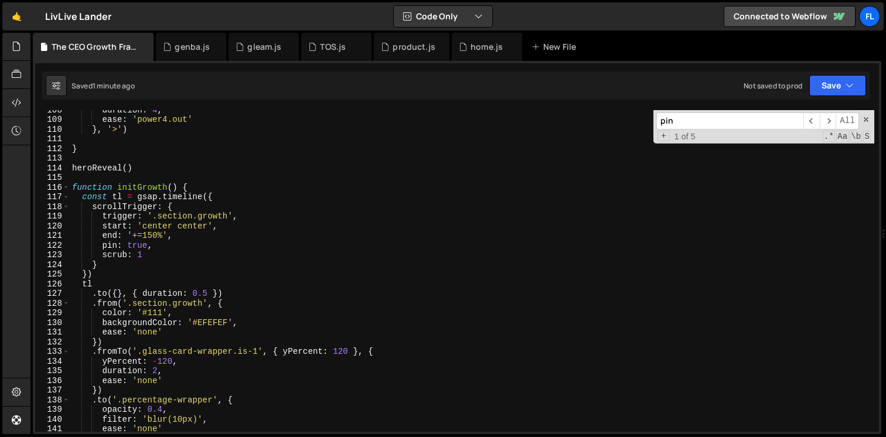
click at [213, 192] on div "duration : 4 , ease : 'power4.out' } , '>' ) } heroReveal ( ) function initGrow…" at bounding box center [472, 275] width 805 height 341
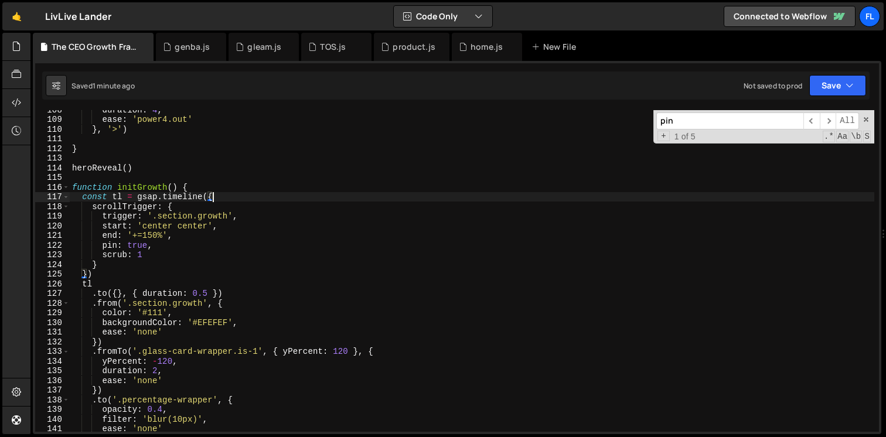
click at [209, 187] on div "duration : 4 , ease : 'power4.out' } , '>' ) } heroReveal ( ) function initGrow…" at bounding box center [472, 275] width 805 height 341
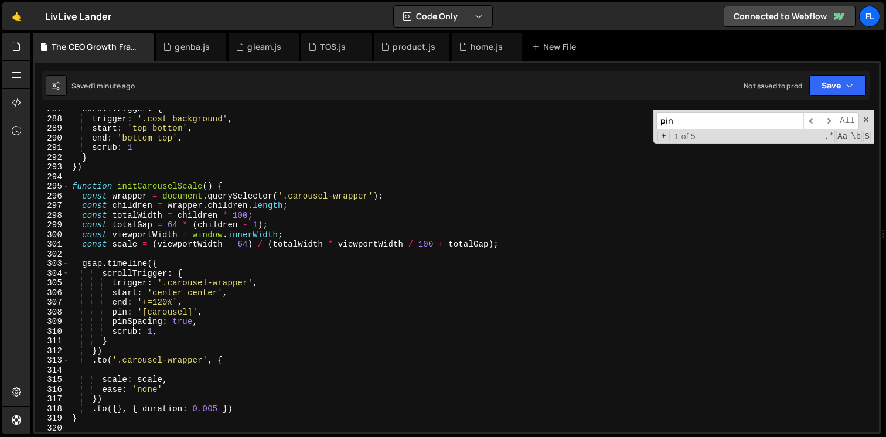
scroll to position [2794, 0]
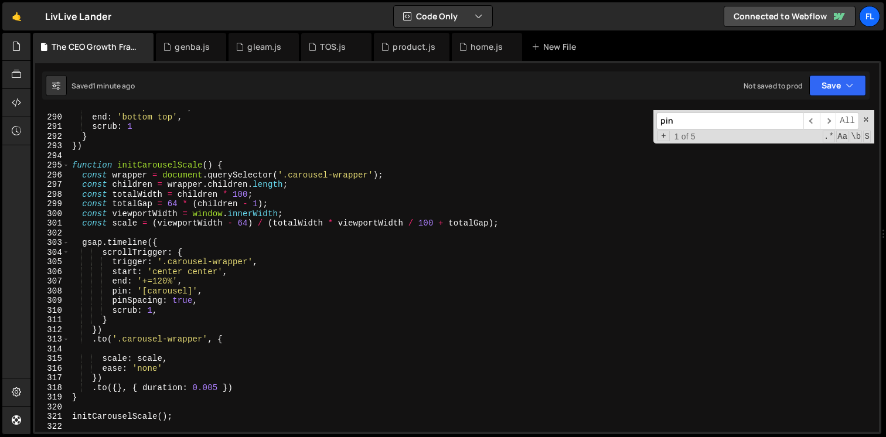
click at [73, 164] on div "start : 'top bottom' , end : 'bottom top' , scrub : 1 } }) function initCarouse…" at bounding box center [472, 273] width 805 height 341
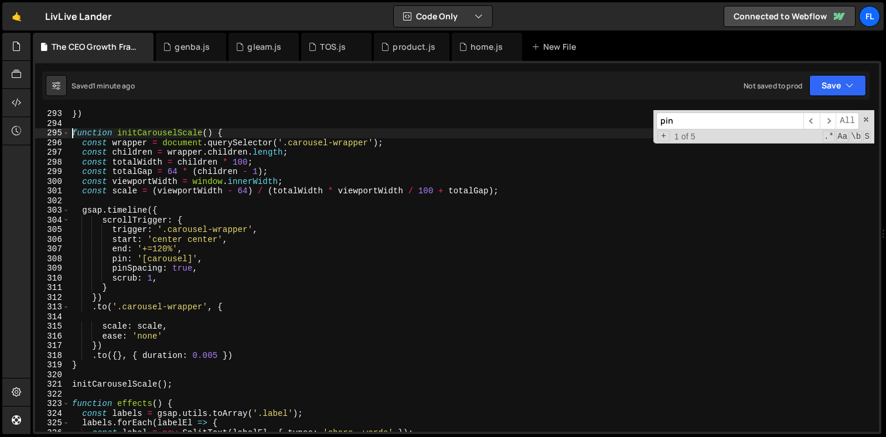
scroll to position [2912, 0]
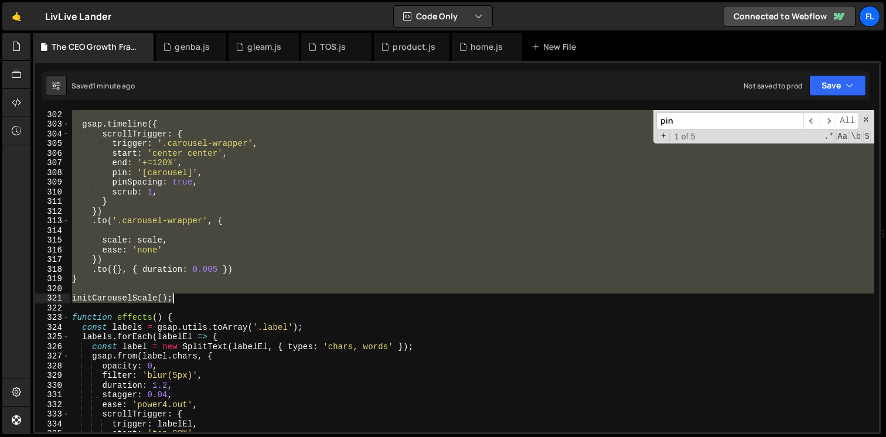
click at [177, 302] on div "gsap . timeline ({ scrollTrigger : { trigger : '.carousel-wrapper' , start : 'c…" at bounding box center [472, 280] width 805 height 341
type textarea "initCarouselScale();"
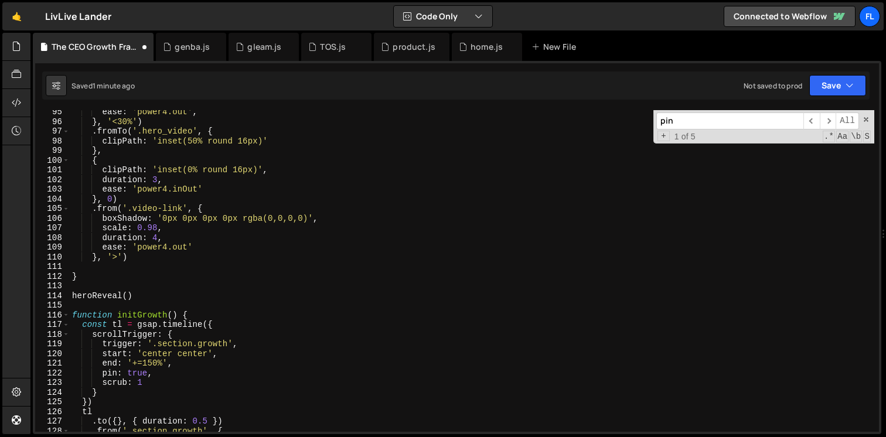
scroll to position [913, 0]
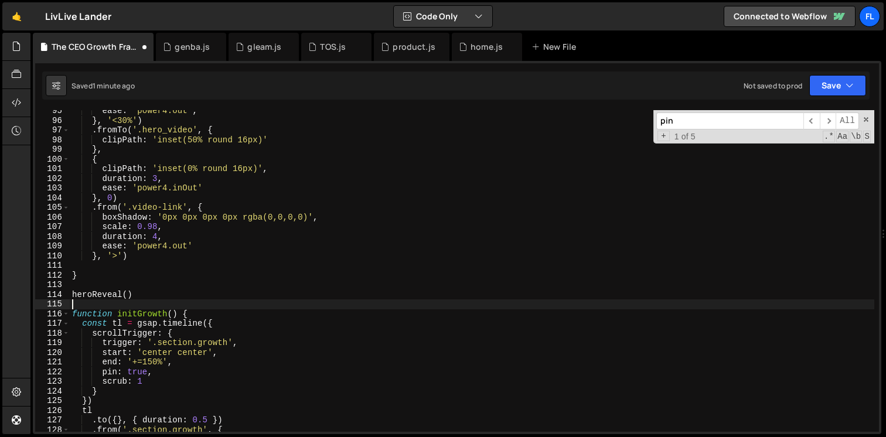
click at [83, 305] on div "ease : 'power4.out' , } , '<30%' ) . fromTo ( '.hero_video' , { clipPath : 'ins…" at bounding box center [472, 276] width 805 height 341
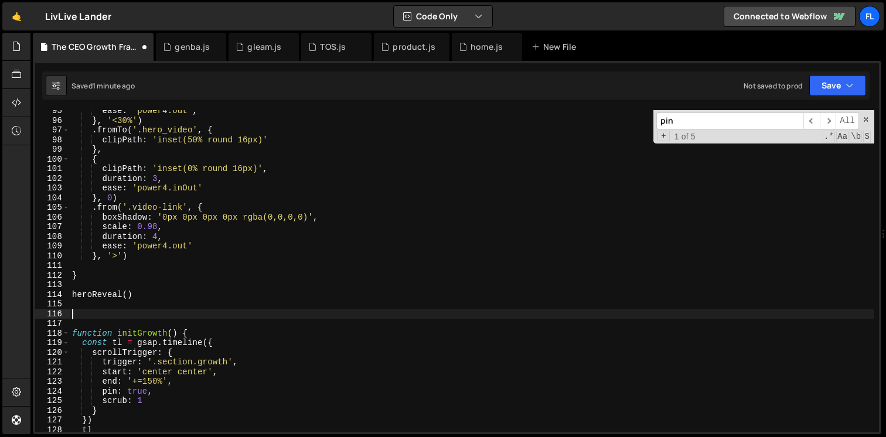
paste textarea "initCarouselScale();"
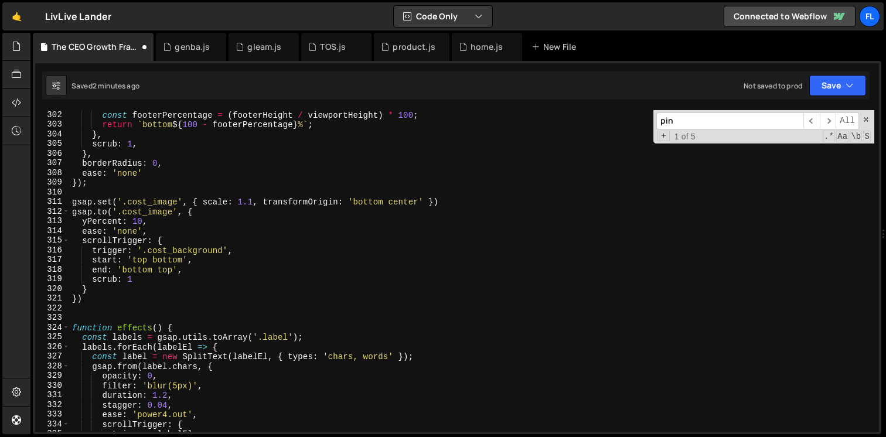
scroll to position [2912, 0]
type textarea "initCarouselScale();"
drag, startPoint x: 682, startPoint y: 123, endPoint x: 545, endPoint y: 114, distance: 137.5
click at [545, 114] on div "const footerPercentage = ( footerHeight / viewportHeight ) * 100 ; return ` bot…" at bounding box center [472, 271] width 805 height 322
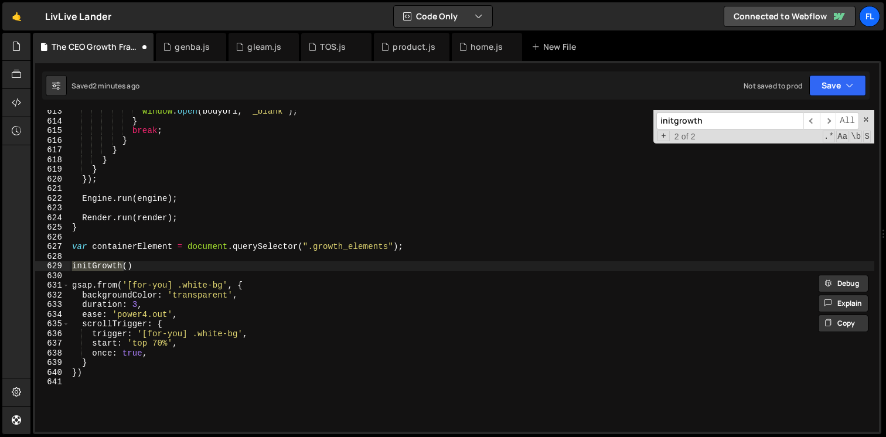
scroll to position [5924, 0]
type input "initgrowth"
type textarea "initGrowth()"
drag, startPoint x: 149, startPoint y: 264, endPoint x: 42, endPoint y: 263, distance: 107.9
click at [42, 263] on div "initGrowth() 613 614 615 616 617 618 619 620 621 622 623 624 625 626 627 628 62…" at bounding box center [457, 271] width 844 height 322
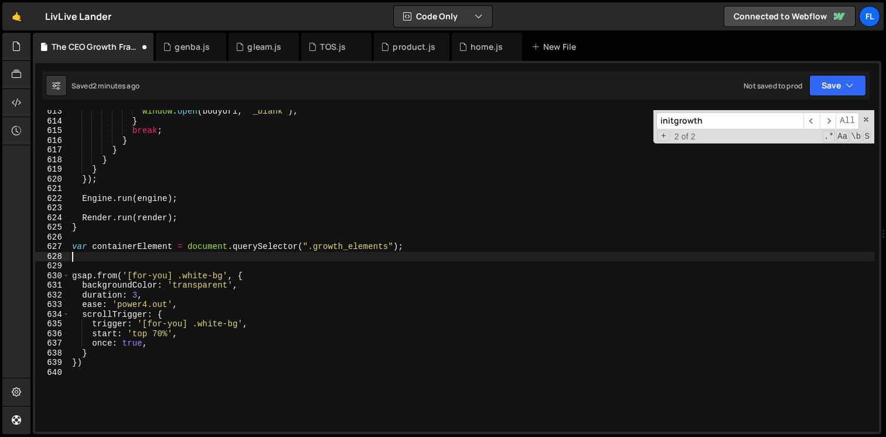
click at [726, 125] on input "initgrowth" at bounding box center [730, 121] width 147 height 17
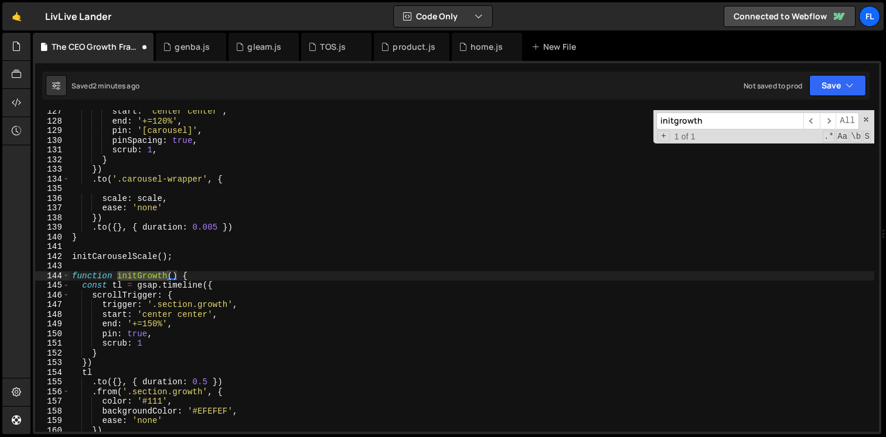
click at [199, 279] on div "start : 'center center' , end : '+=120%' , pin : '[carousel]' , pinSpacing : tr…" at bounding box center [472, 277] width 805 height 341
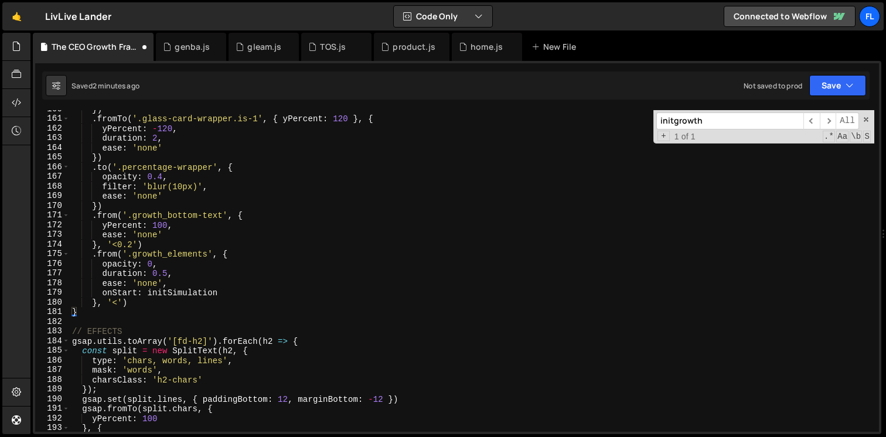
scroll to position [1555, 0]
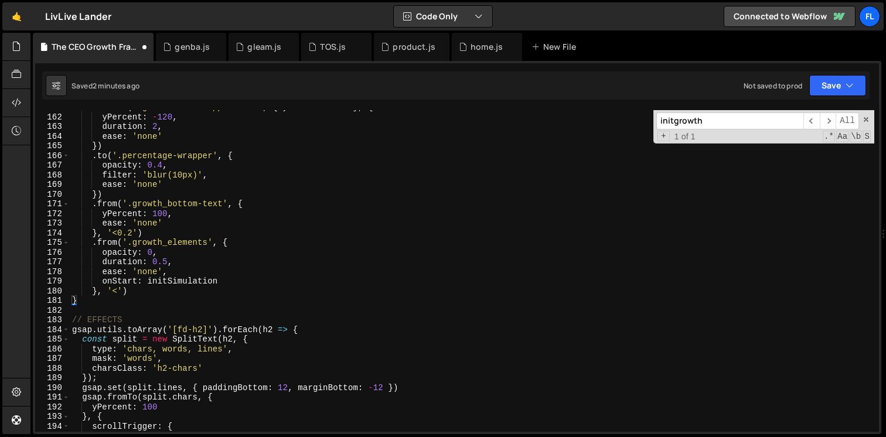
click at [81, 303] on div ". fromTo ( '.glass-card-wrapper.is-1' , { yPercent : 120 } , { yPercent : - 120…" at bounding box center [472, 273] width 805 height 341
type textarea "}"
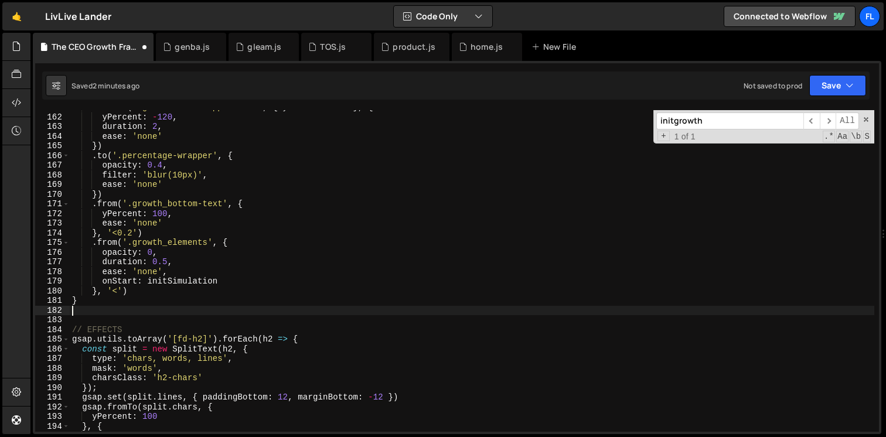
paste textarea "initGrowth()"
click at [867, 120] on span at bounding box center [866, 119] width 8 height 8
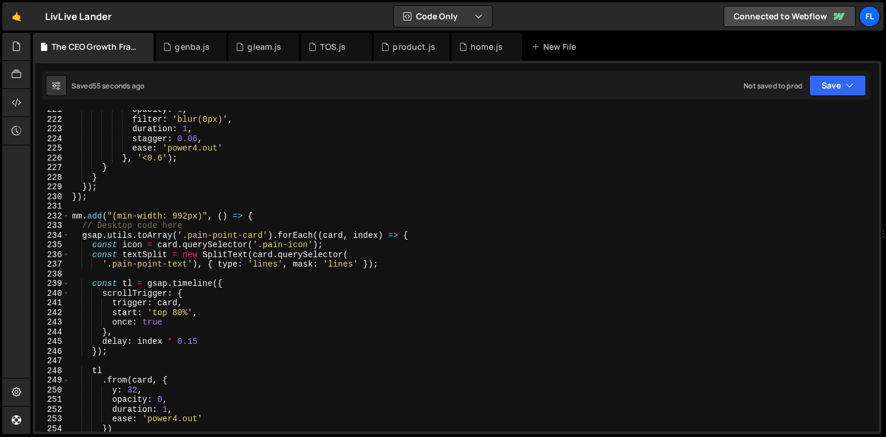
scroll to position [2108, 0]
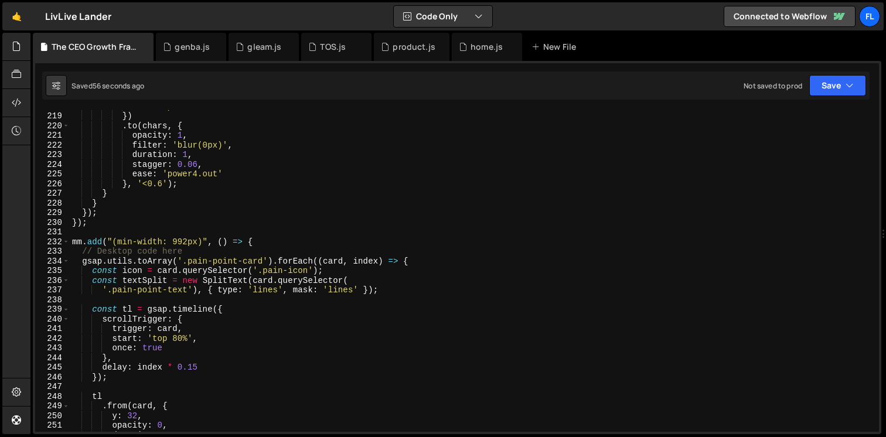
click at [240, 257] on div "ease : 'power4.out' }) . to ( chars , { opacity : 1 , filter : 'blur(0px)' , du…" at bounding box center [472, 271] width 805 height 341
type textarea "gsap.utils.toArray('.pain-point-card').forEach((card, index) => {"
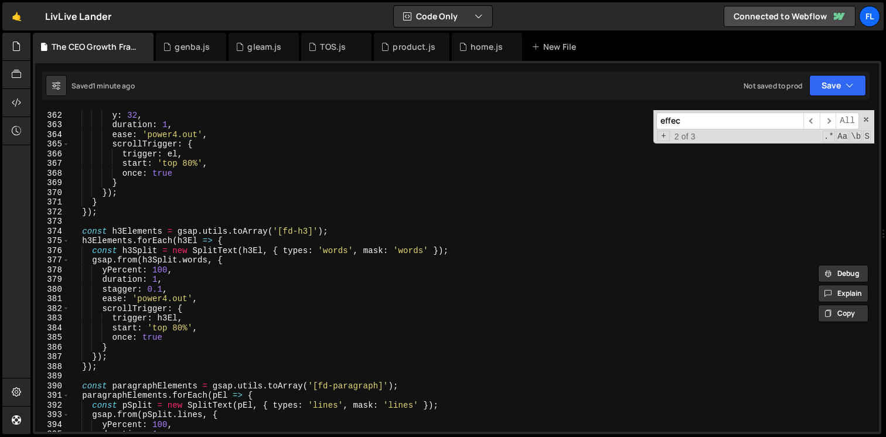
scroll to position [3508, 0]
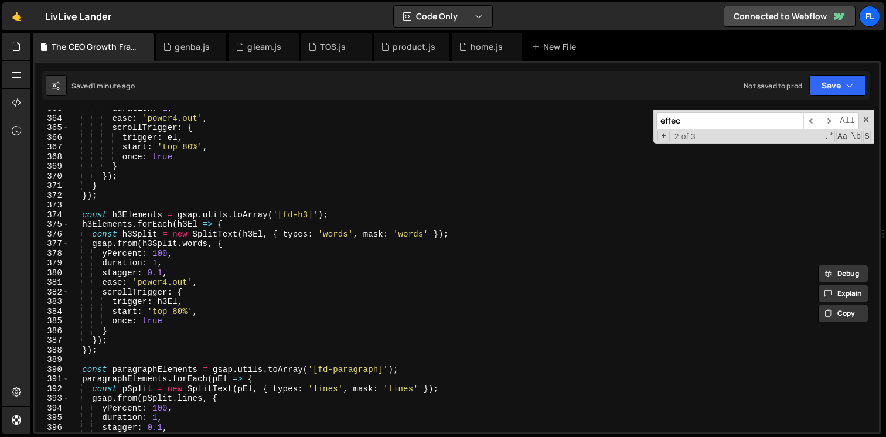
type input "effec"
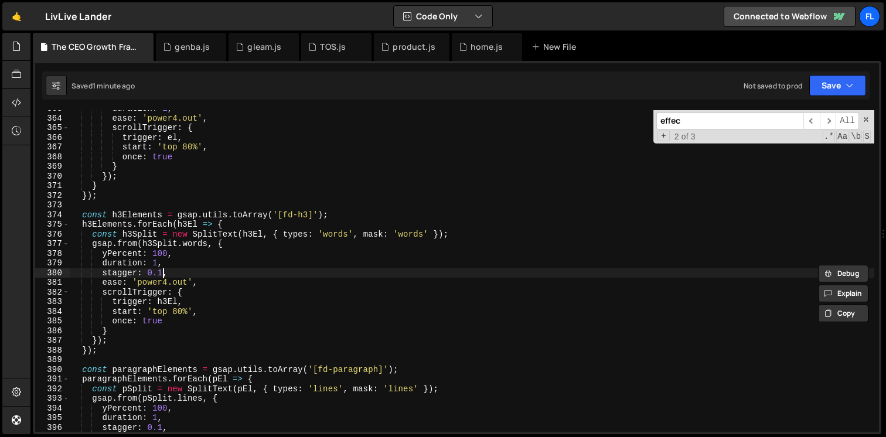
click at [162, 275] on div "duration : 1 , ease : 'power4.out' , scrollTrigger : { trigger : el , start : '…" at bounding box center [472, 274] width 805 height 341
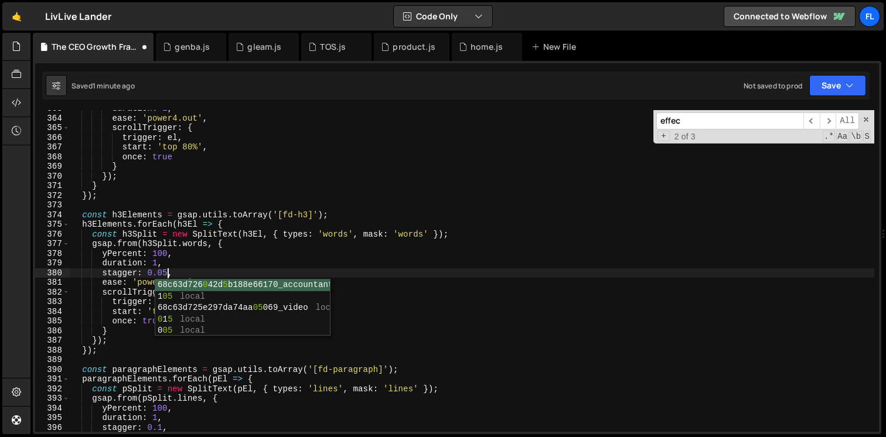
scroll to position [0, 6]
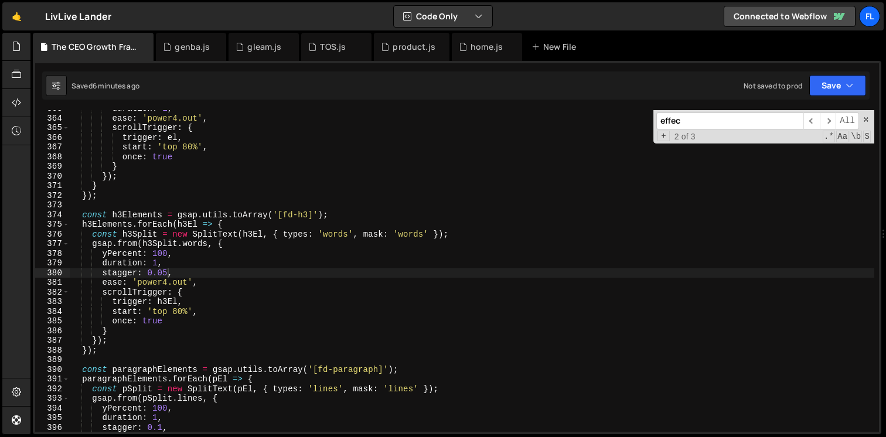
click at [694, 123] on input "effec" at bounding box center [730, 121] width 147 height 17
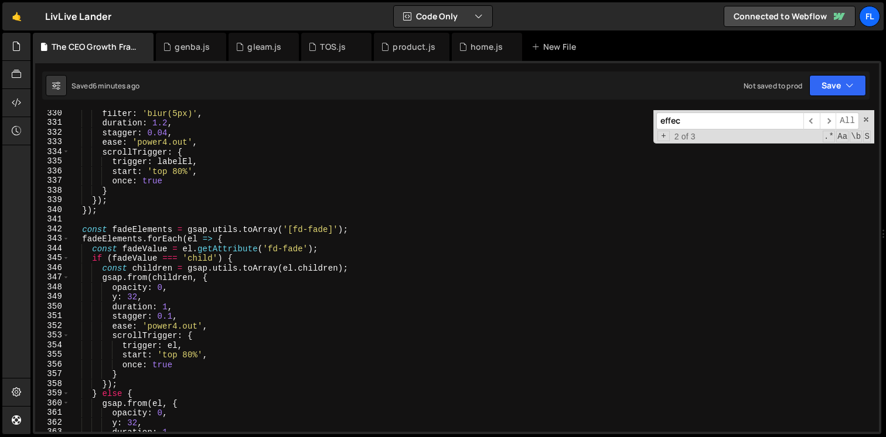
scroll to position [3235, 0]
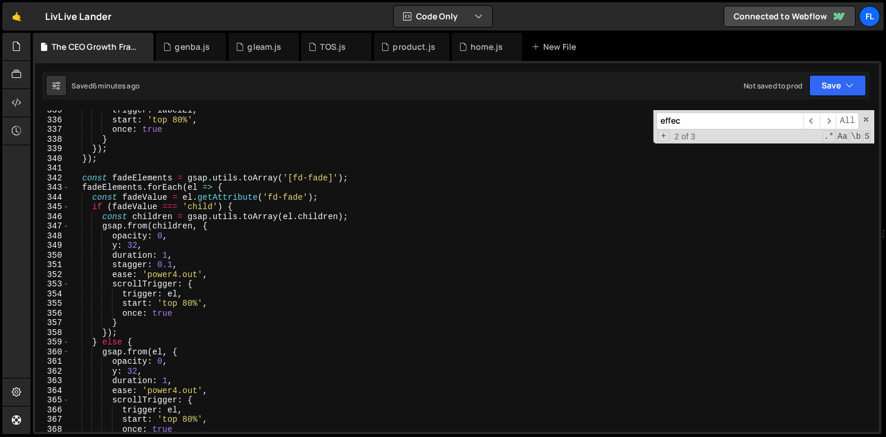
click at [187, 304] on div "trigger : labelEl , start : 'top 80%' , once : true } }) ; }) ; const fadeEleme…" at bounding box center [472, 276] width 805 height 341
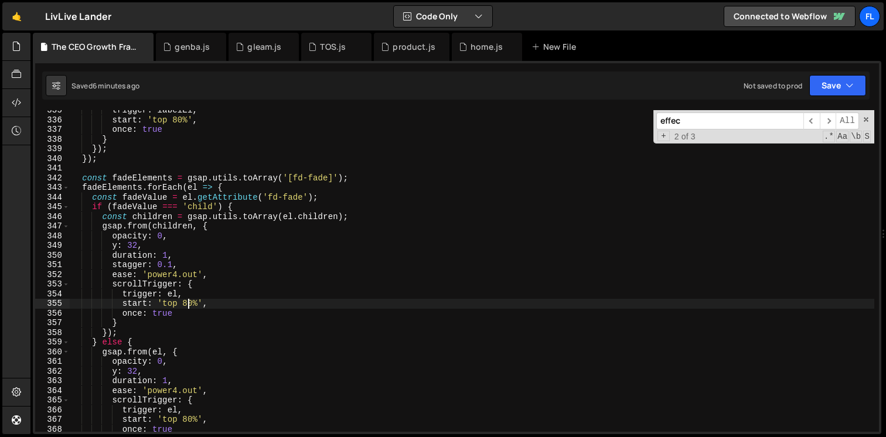
click at [195, 300] on div "trigger : labelEl , start : 'top 80%' , once : true } }) ; }) ; const fadeEleme…" at bounding box center [472, 276] width 805 height 341
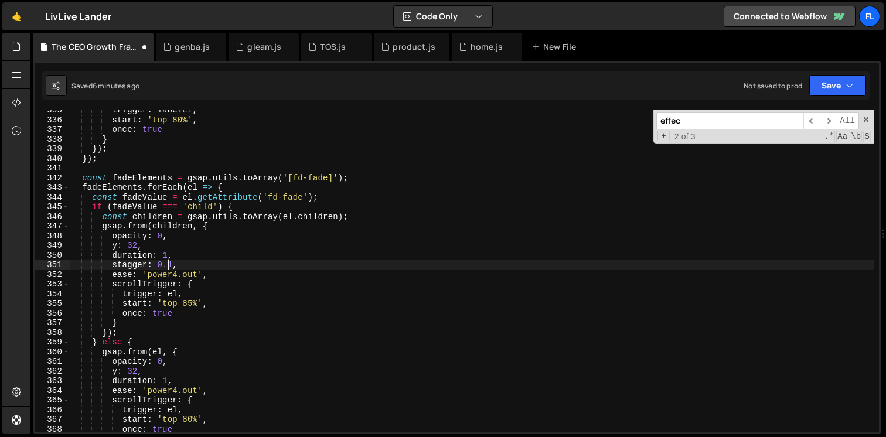
click at [170, 261] on div "trigger : labelEl , start : 'top 80%' , once : true } }) ; }) ; const fadeEleme…" at bounding box center [472, 276] width 805 height 341
click at [171, 262] on div "trigger : labelEl , start : 'top 80%' , once : true } }) ; }) ; const fadeEleme…" at bounding box center [472, 276] width 805 height 341
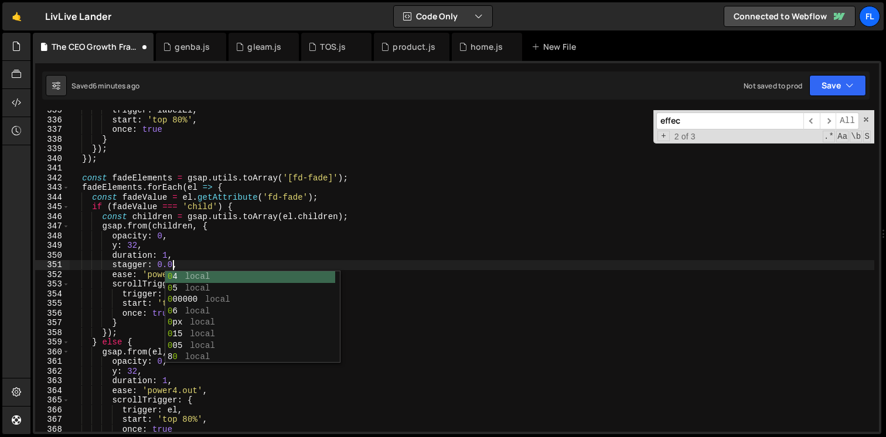
scroll to position [0, 7]
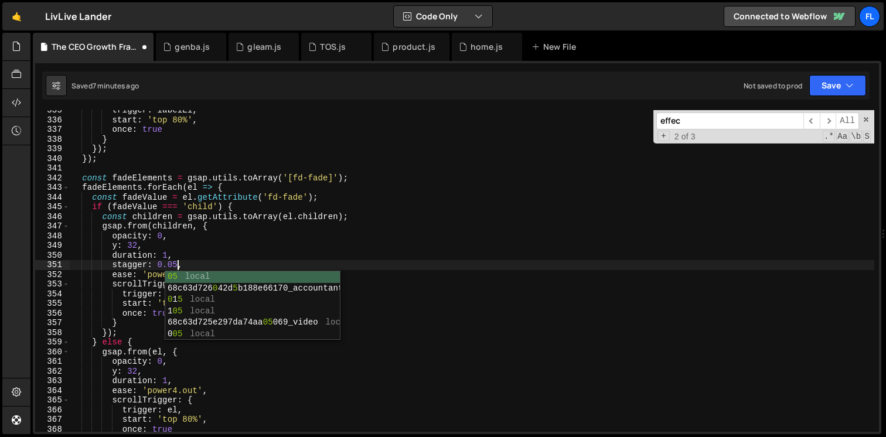
click at [237, 239] on div "trigger : labelEl , start : 'top 80%' , once : true } }) ; }) ; const fadeEleme…" at bounding box center [472, 276] width 805 height 341
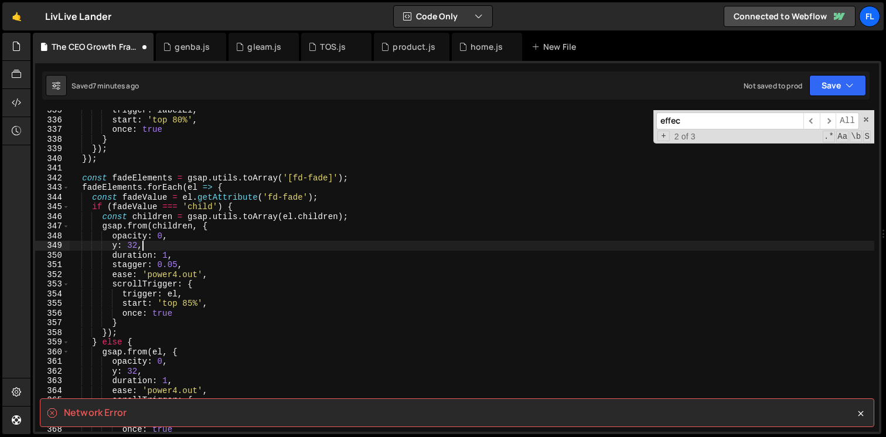
click at [313, 243] on div "trigger : labelEl , start : 'top 80%' , once : true } }) ; }) ; const fadeEleme…" at bounding box center [472, 276] width 805 height 341
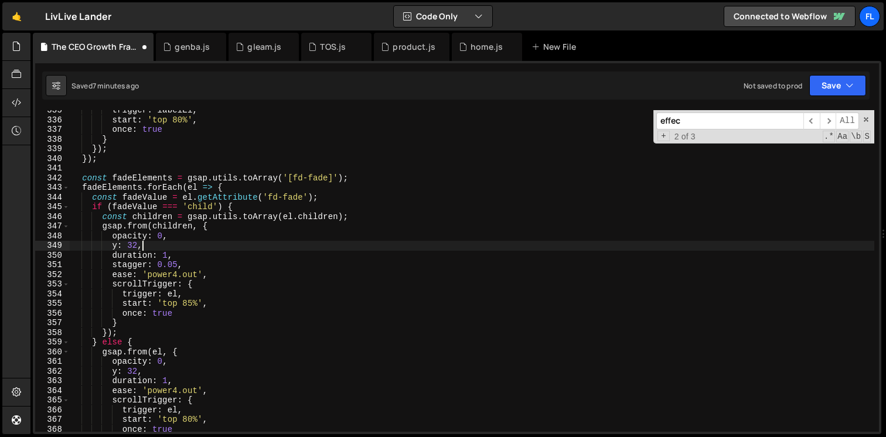
click at [324, 240] on div "trigger : labelEl , start : 'top 80%' , once : true } }) ; }) ; const fadeEleme…" at bounding box center [472, 276] width 805 height 341
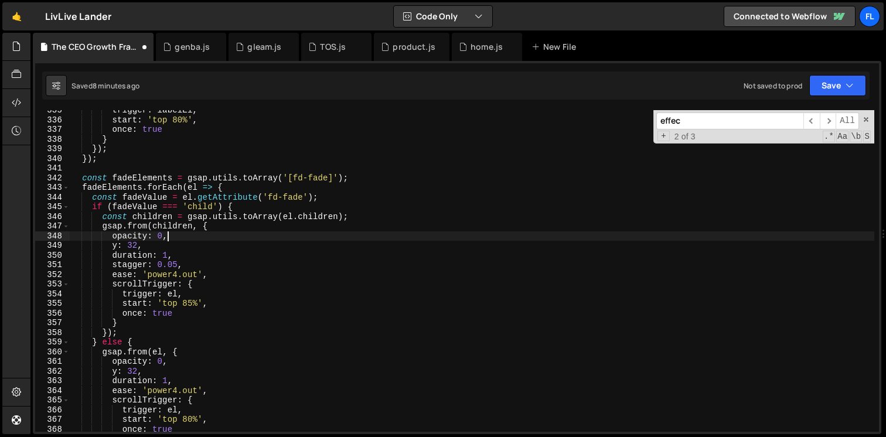
type textarea "opacity: 0,"
